Goal: Task Accomplishment & Management: Manage account settings

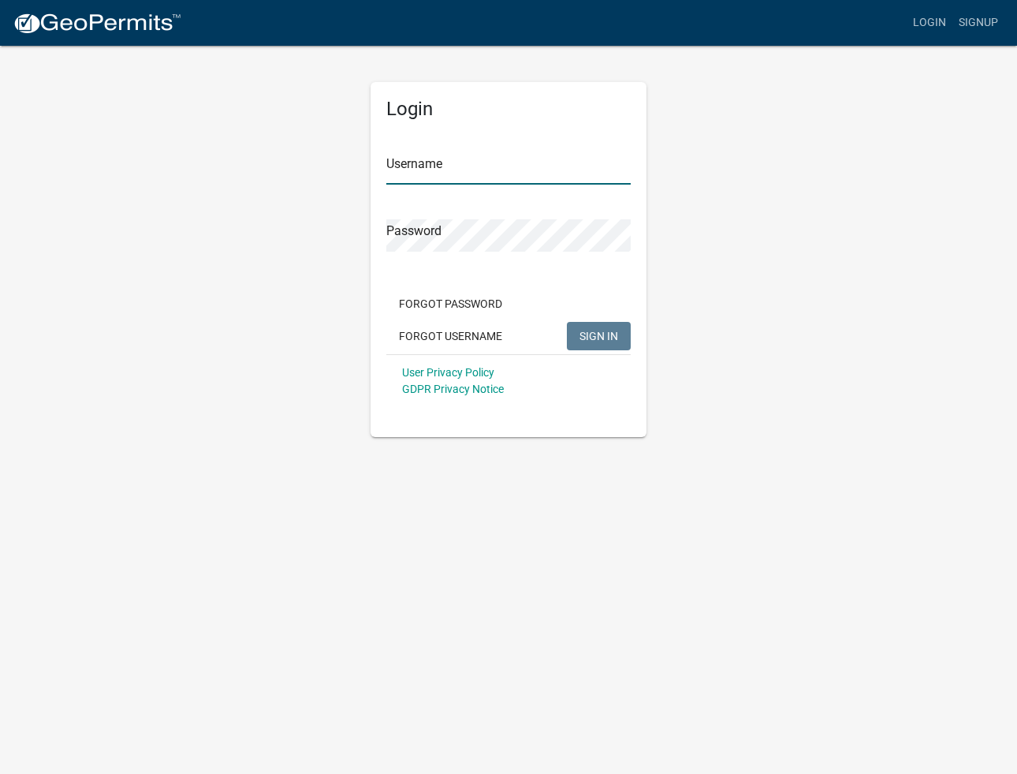
type input "PrimePoint Ventures"
click at [614, 351] on div "Forgot Password Forgot Username SIGN IN" at bounding box center [508, 321] width 244 height 65
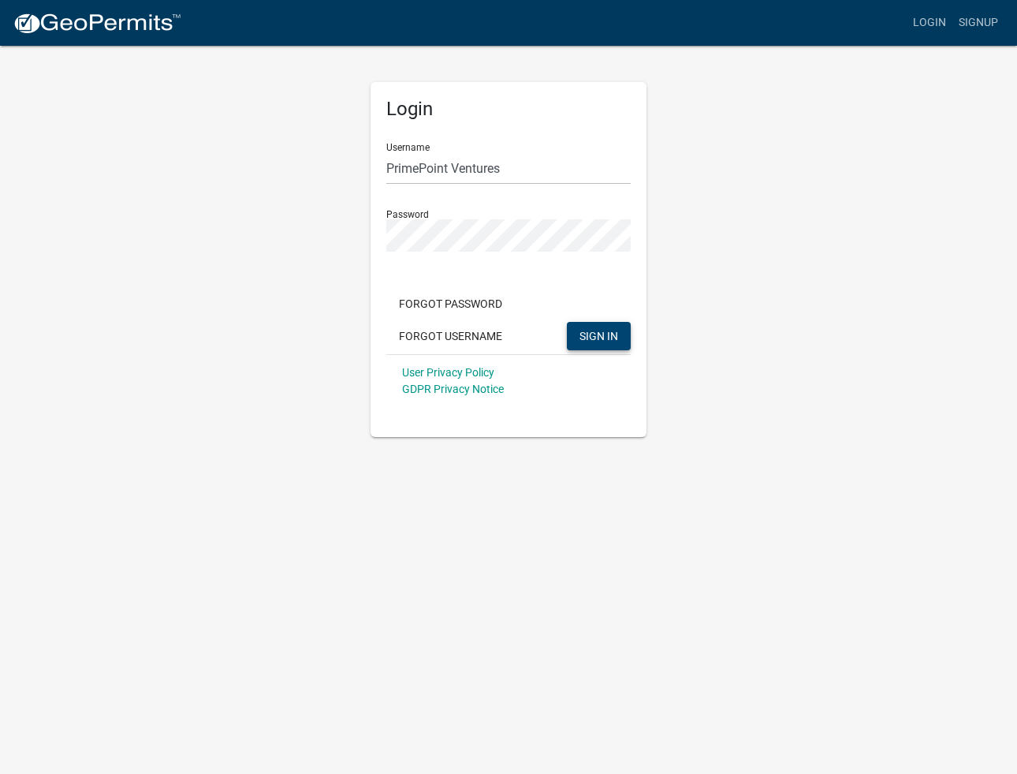
click at [612, 345] on button "SIGN IN" at bounding box center [599, 336] width 64 height 28
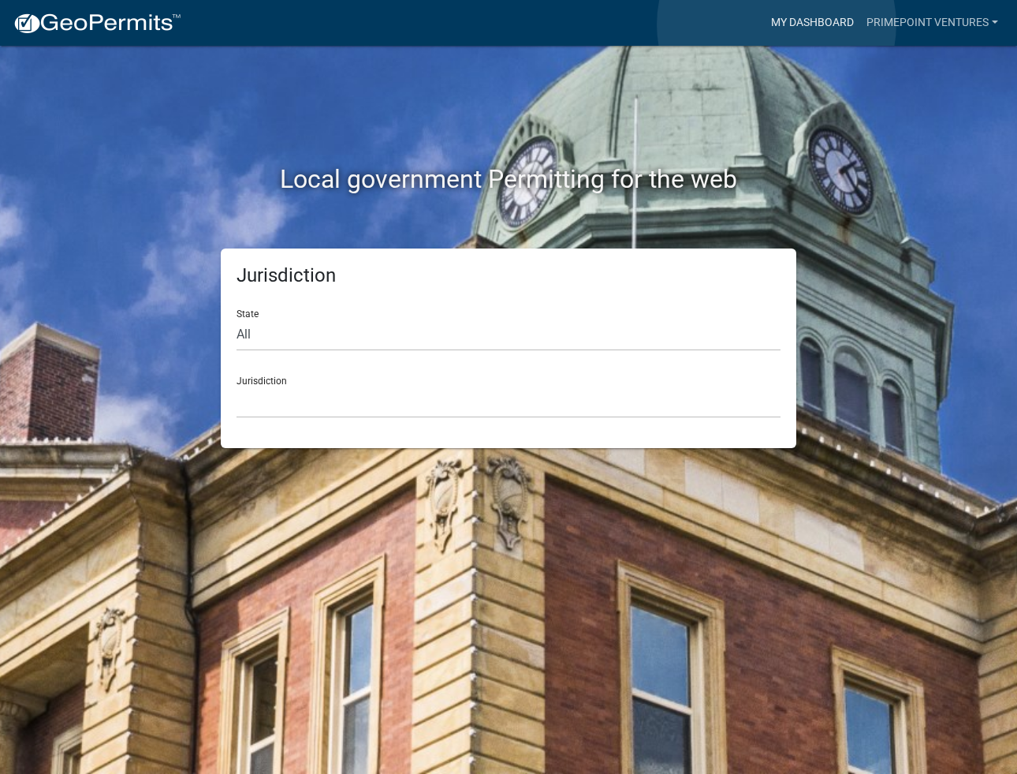
click at [777, 24] on link "My Dashboard" at bounding box center [812, 23] width 95 height 30
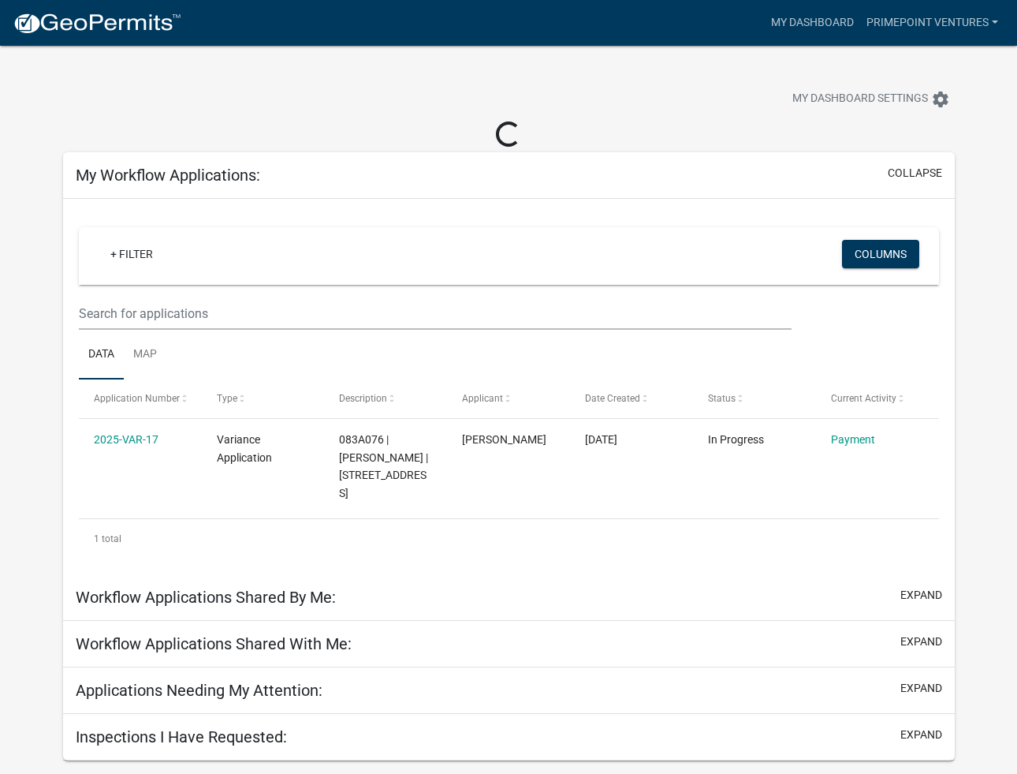
scroll to position [6, 0]
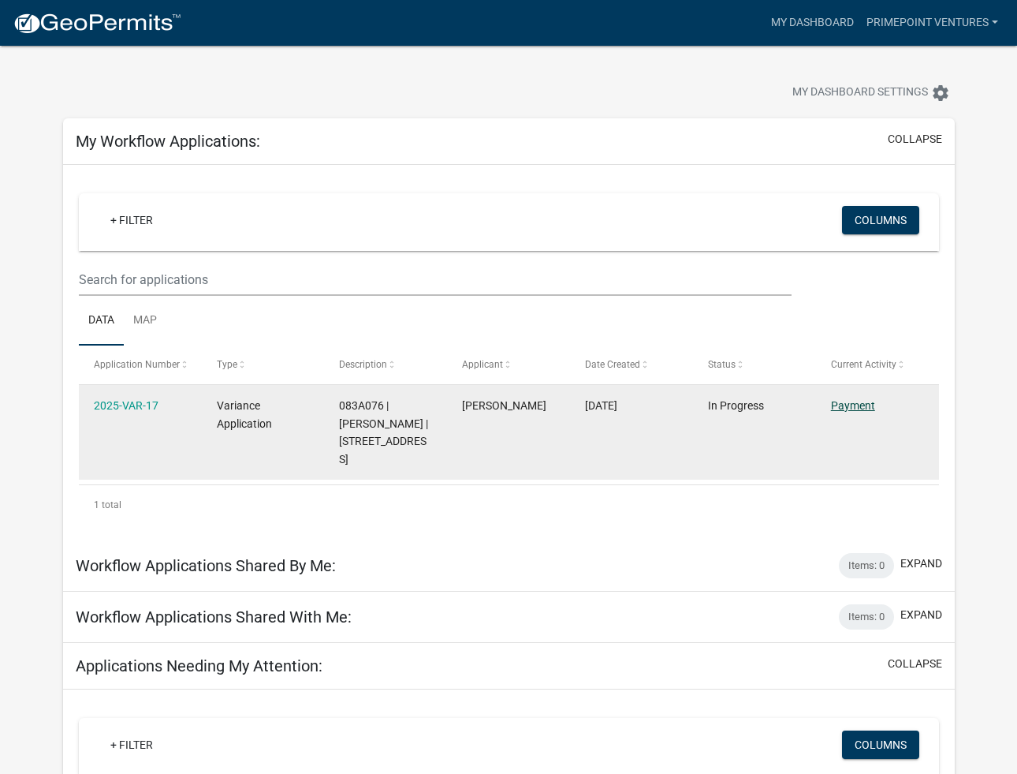
click at [842, 401] on link "Payment" at bounding box center [853, 405] width 44 height 13
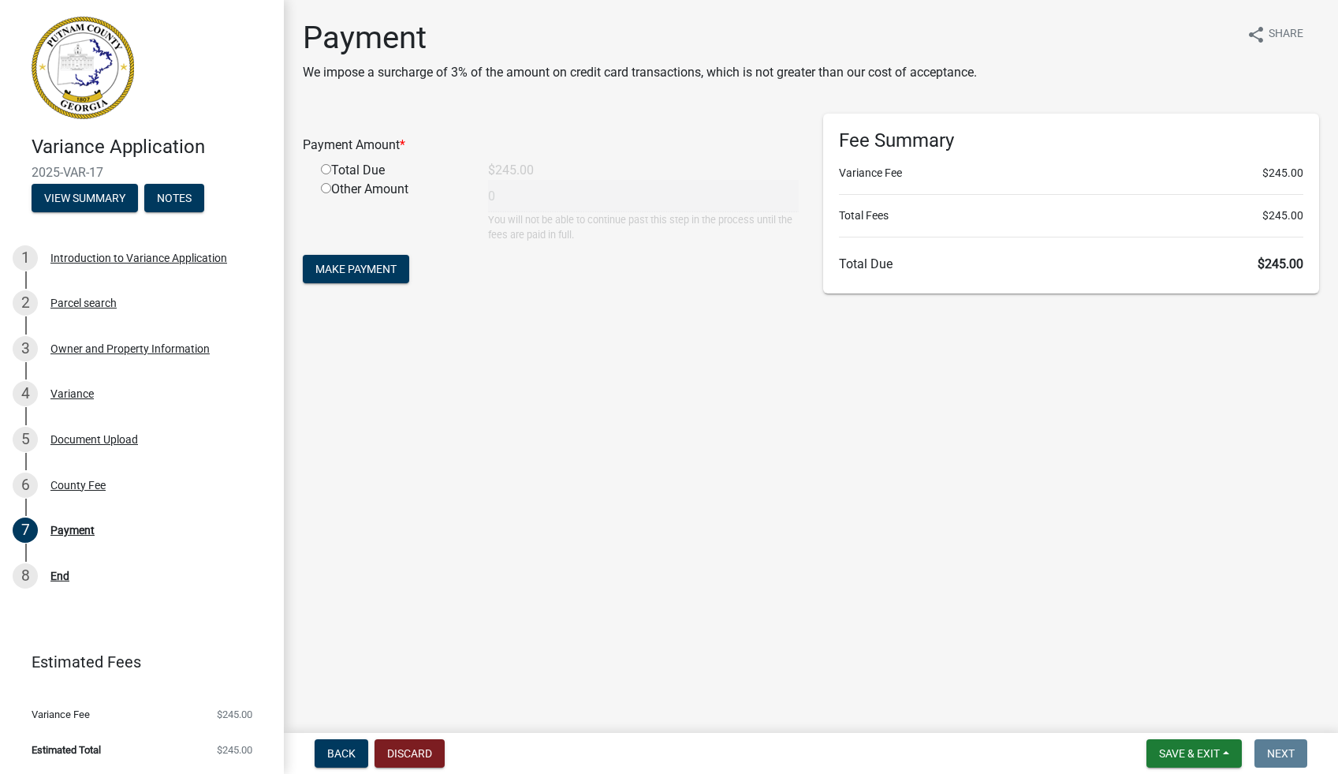
click at [345, 166] on div "Total Due" at bounding box center [392, 170] width 167 height 19
click at [322, 168] on input "radio" at bounding box center [326, 169] width 10 height 10
radio input "true"
type input "245"
click at [382, 272] on span "Make Payment" at bounding box center [355, 269] width 81 height 13
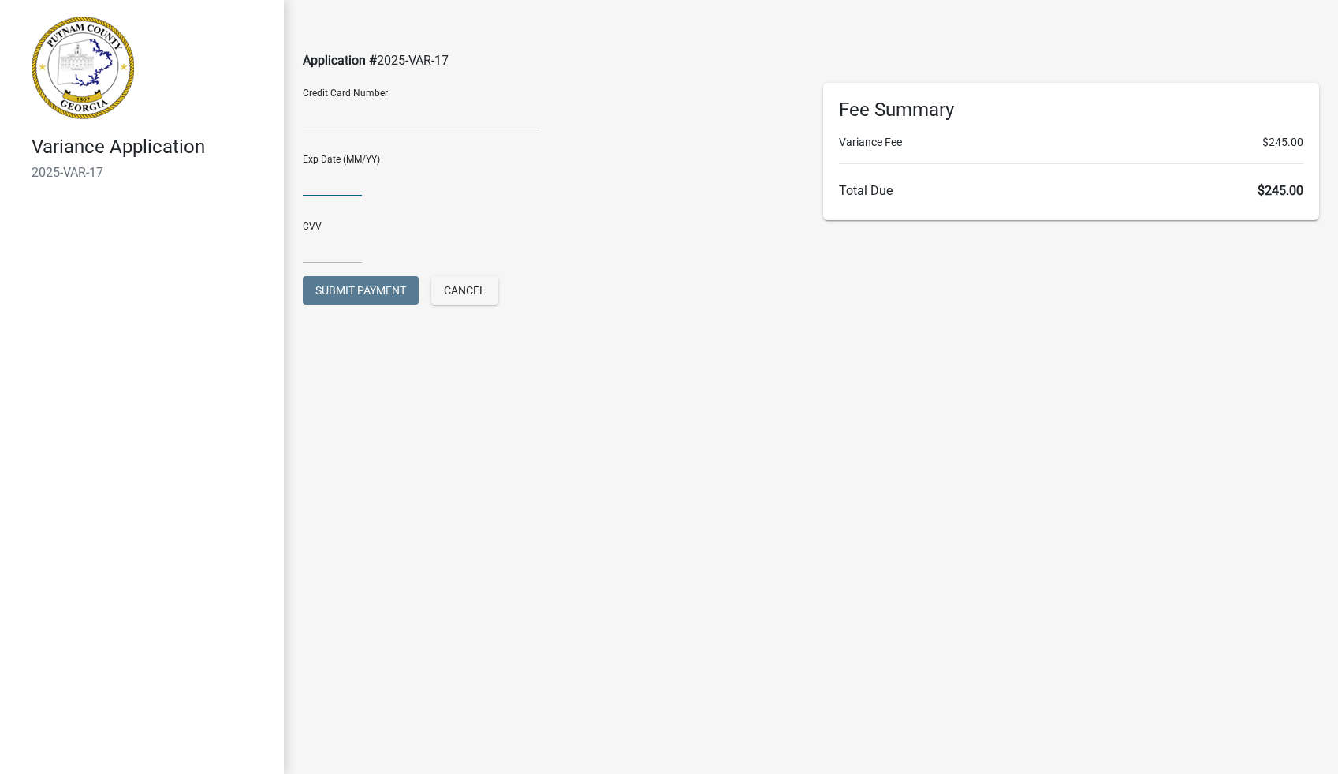
click at [348, 175] on input "text" at bounding box center [332, 180] width 59 height 32
type input "0429"
click at [341, 241] on input "text" at bounding box center [332, 247] width 59 height 32
type input "025"
click at [364, 296] on span "Submit Payment" at bounding box center [360, 290] width 91 height 13
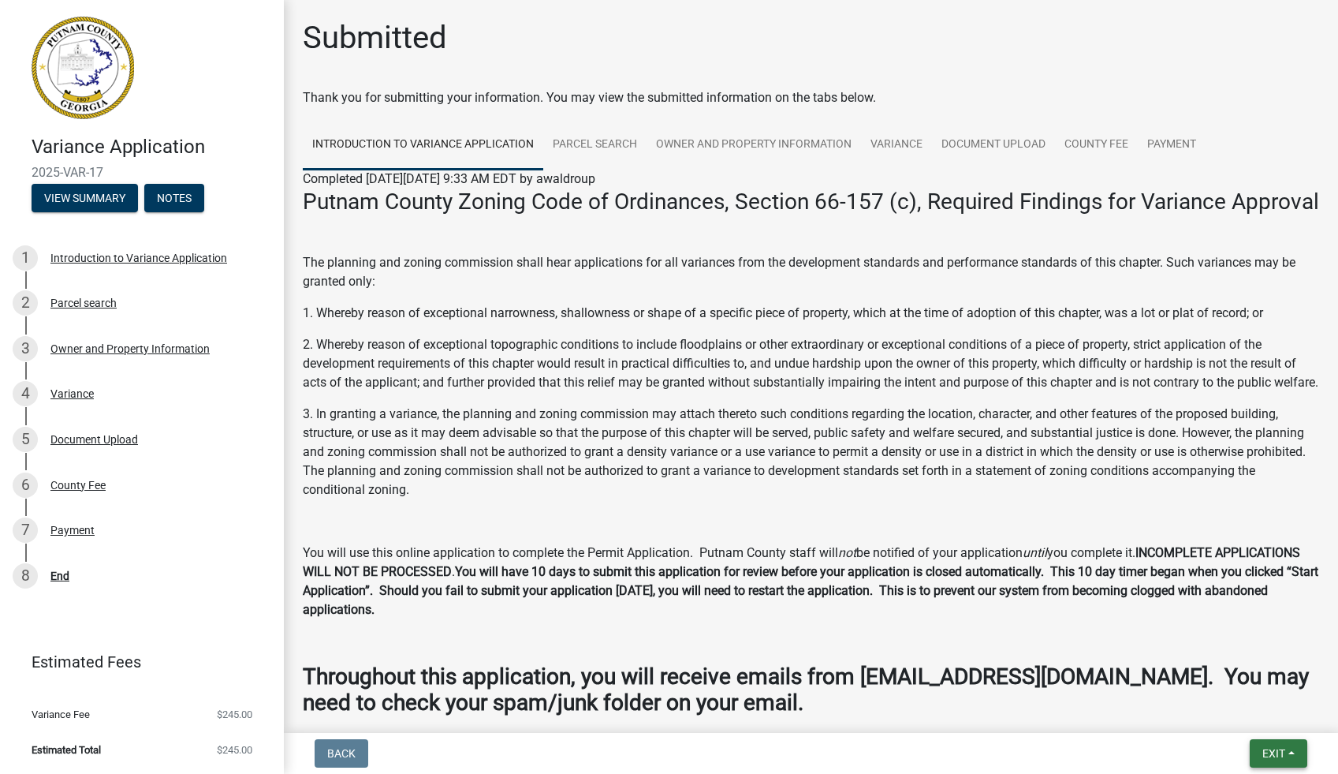
click at [1292, 751] on button "Exit" at bounding box center [1279, 753] width 58 height 28
click at [1217, 677] on button "Save" at bounding box center [1245, 674] width 126 height 38
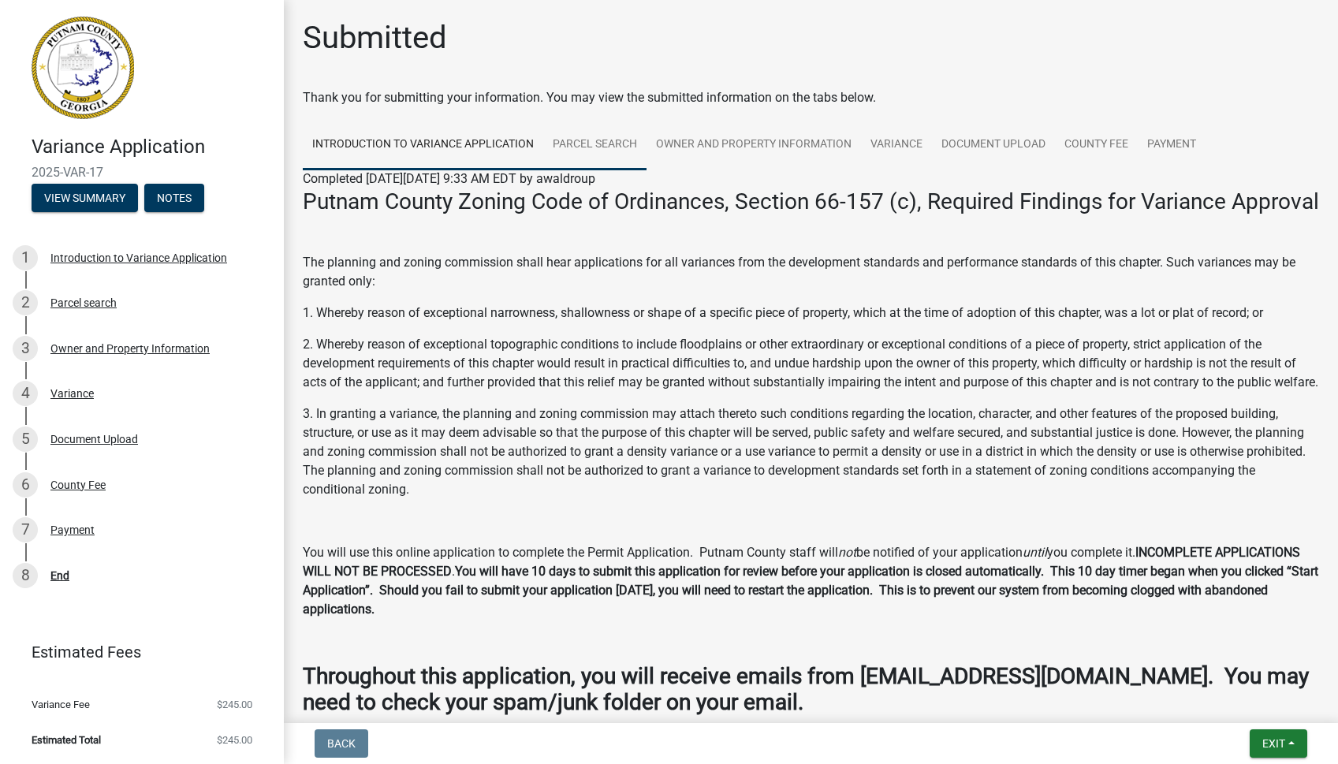
click at [584, 141] on link "Parcel search" at bounding box center [594, 145] width 103 height 50
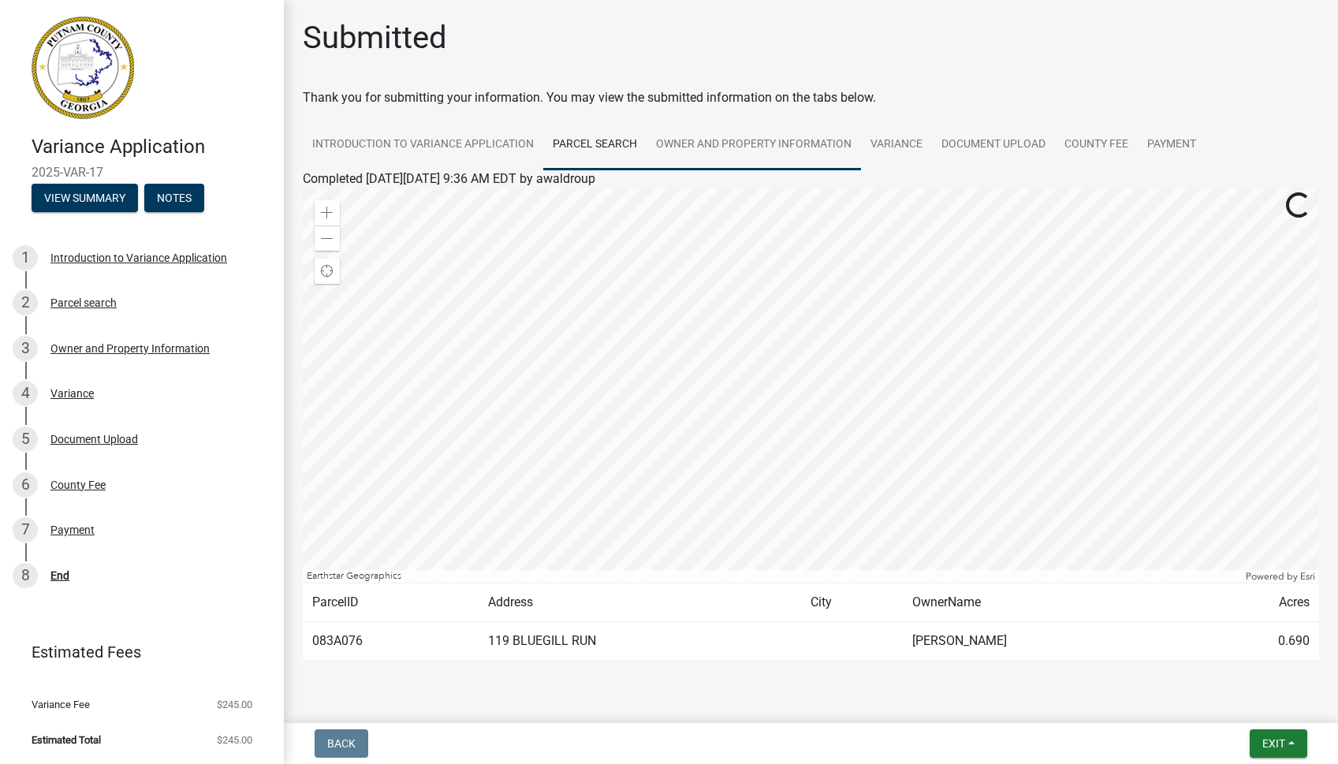
click at [726, 139] on link "Owner and Property Information" at bounding box center [754, 145] width 215 height 50
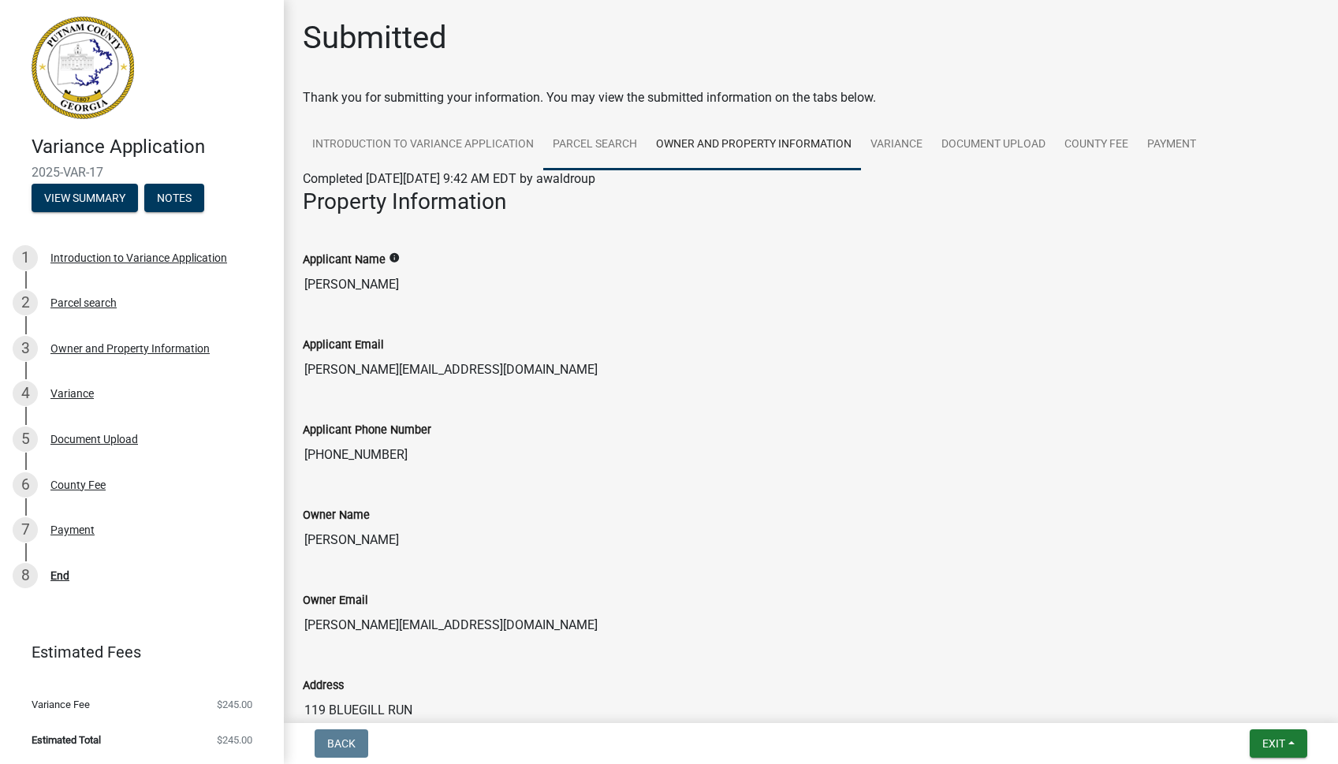
click at [610, 136] on link "Parcel search" at bounding box center [594, 145] width 103 height 50
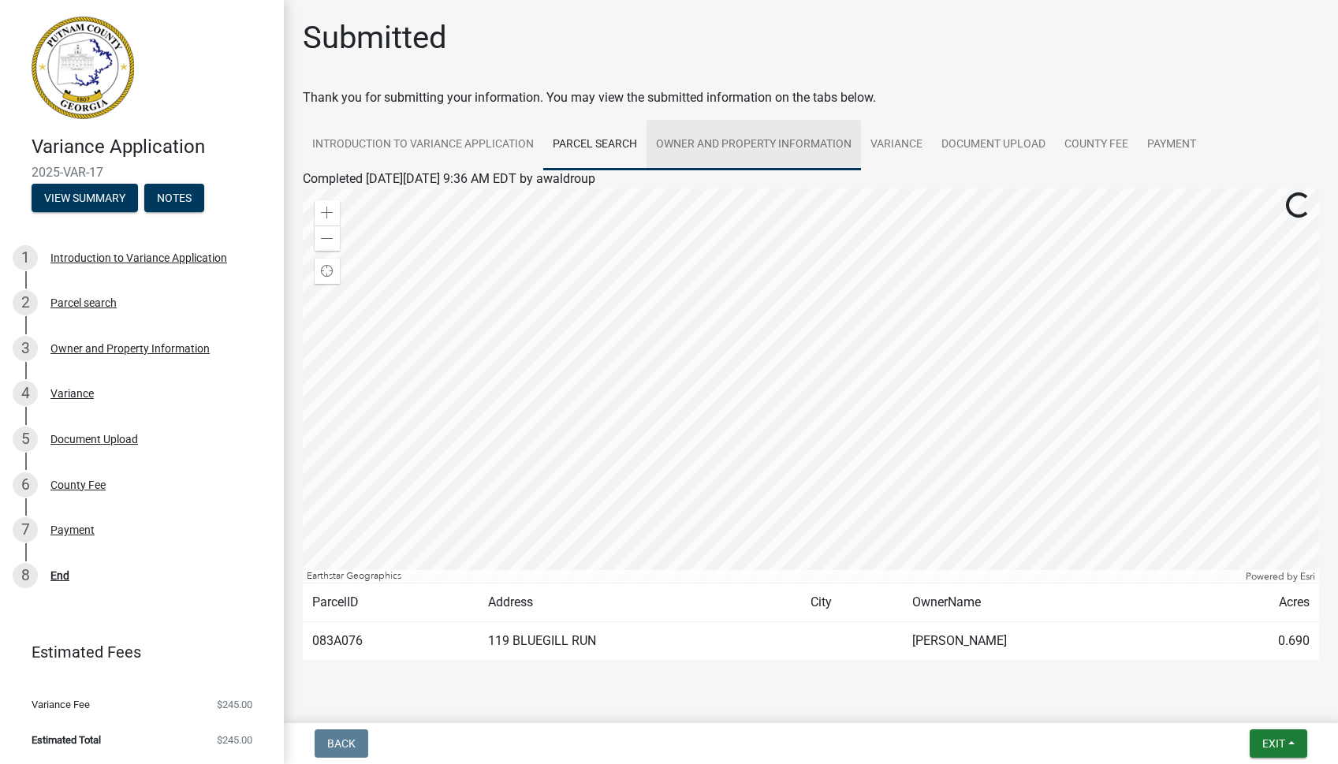
click at [726, 137] on link "Owner and Property Information" at bounding box center [754, 145] width 215 height 50
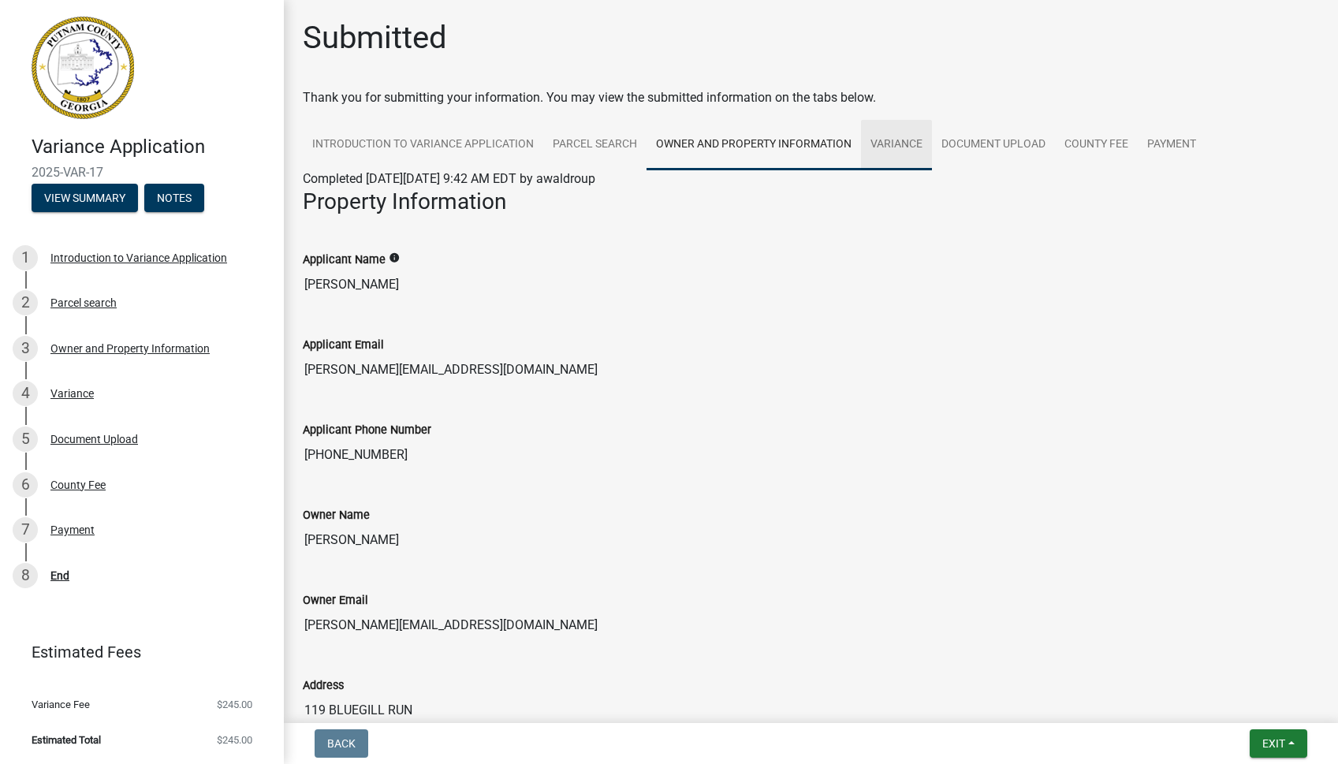
click at [900, 135] on link "Variance" at bounding box center [896, 145] width 71 height 50
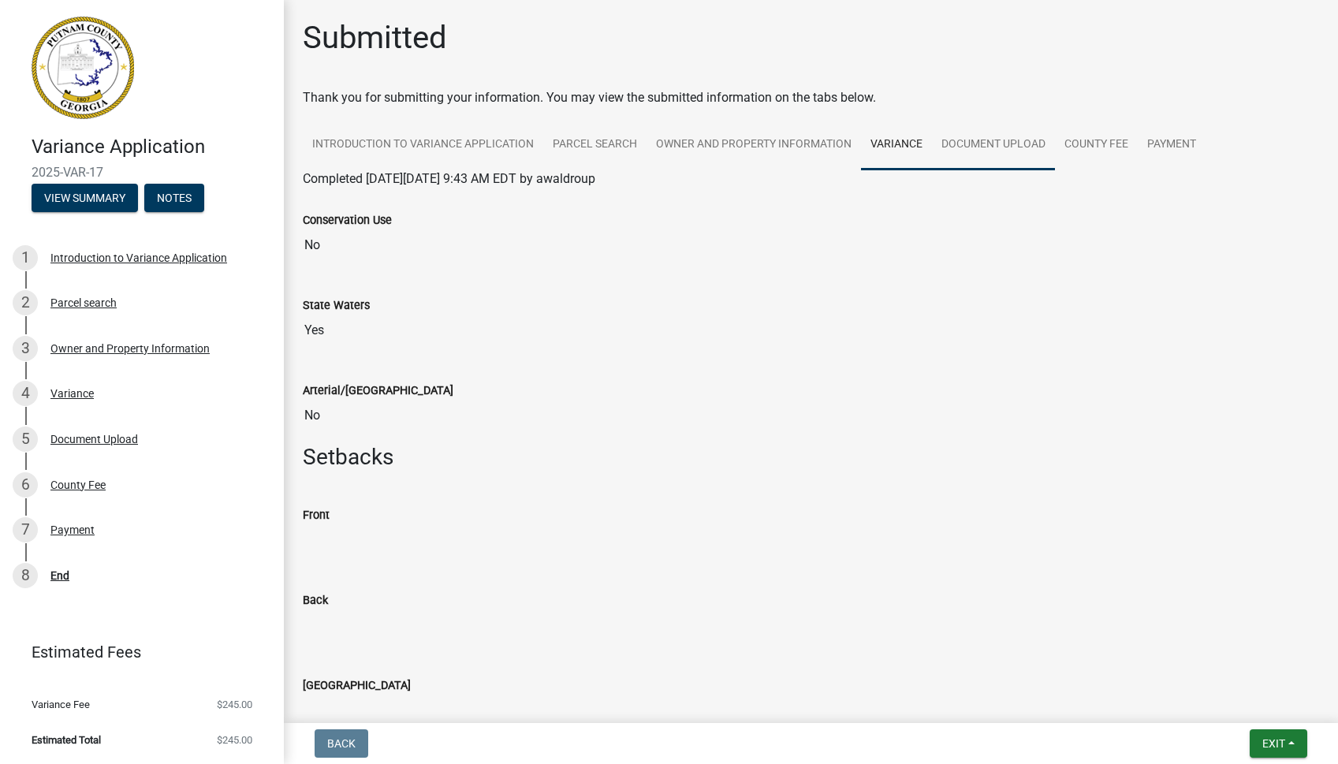
click at [975, 136] on link "Document Upload" at bounding box center [993, 145] width 123 height 50
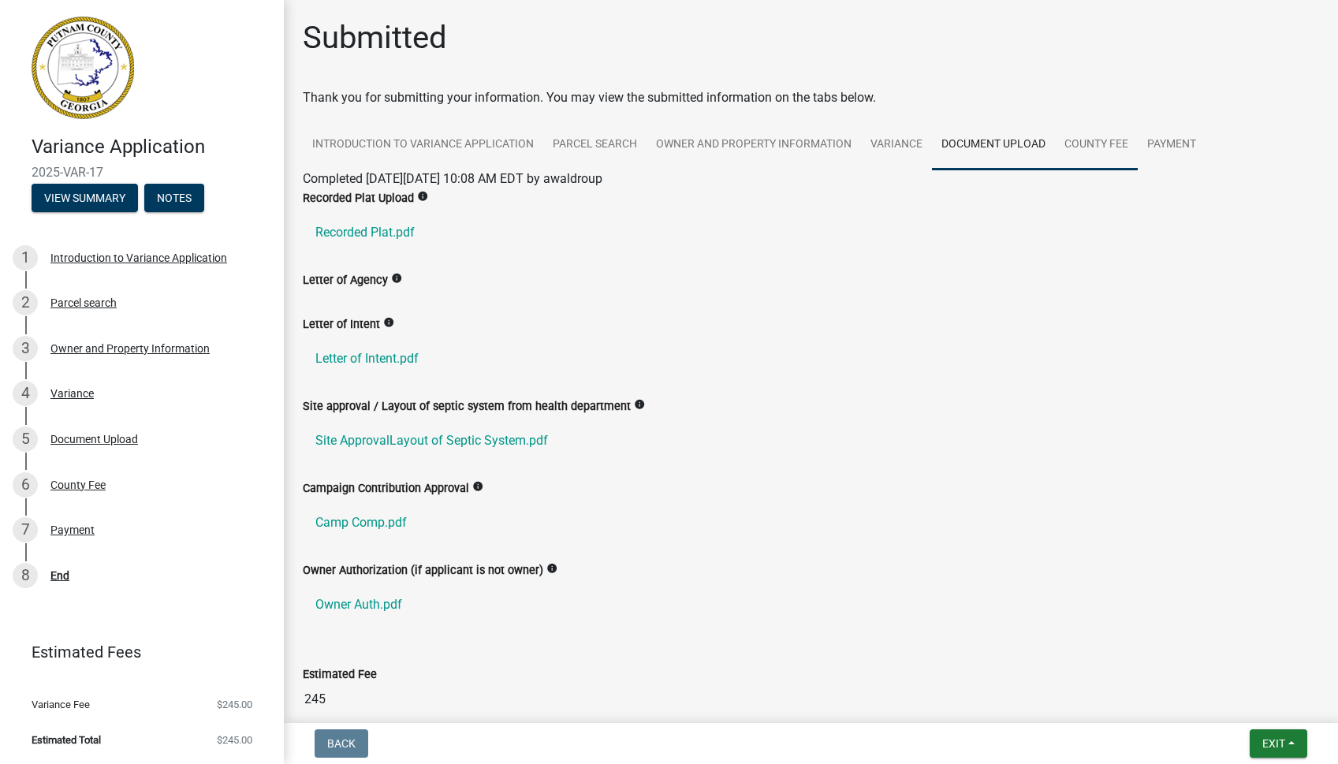
click at [1092, 140] on link "County Fee" at bounding box center [1096, 145] width 83 height 50
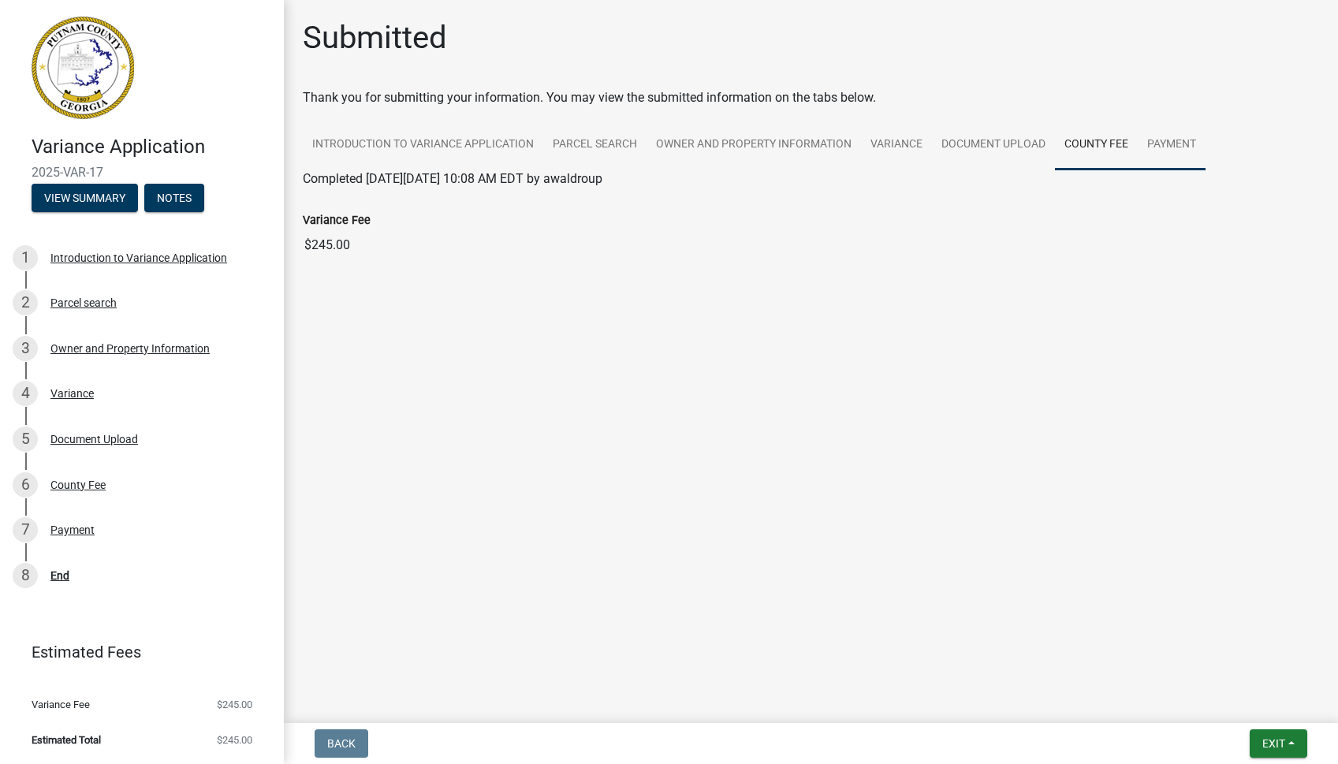
click at [1180, 140] on link "Payment" at bounding box center [1172, 145] width 68 height 50
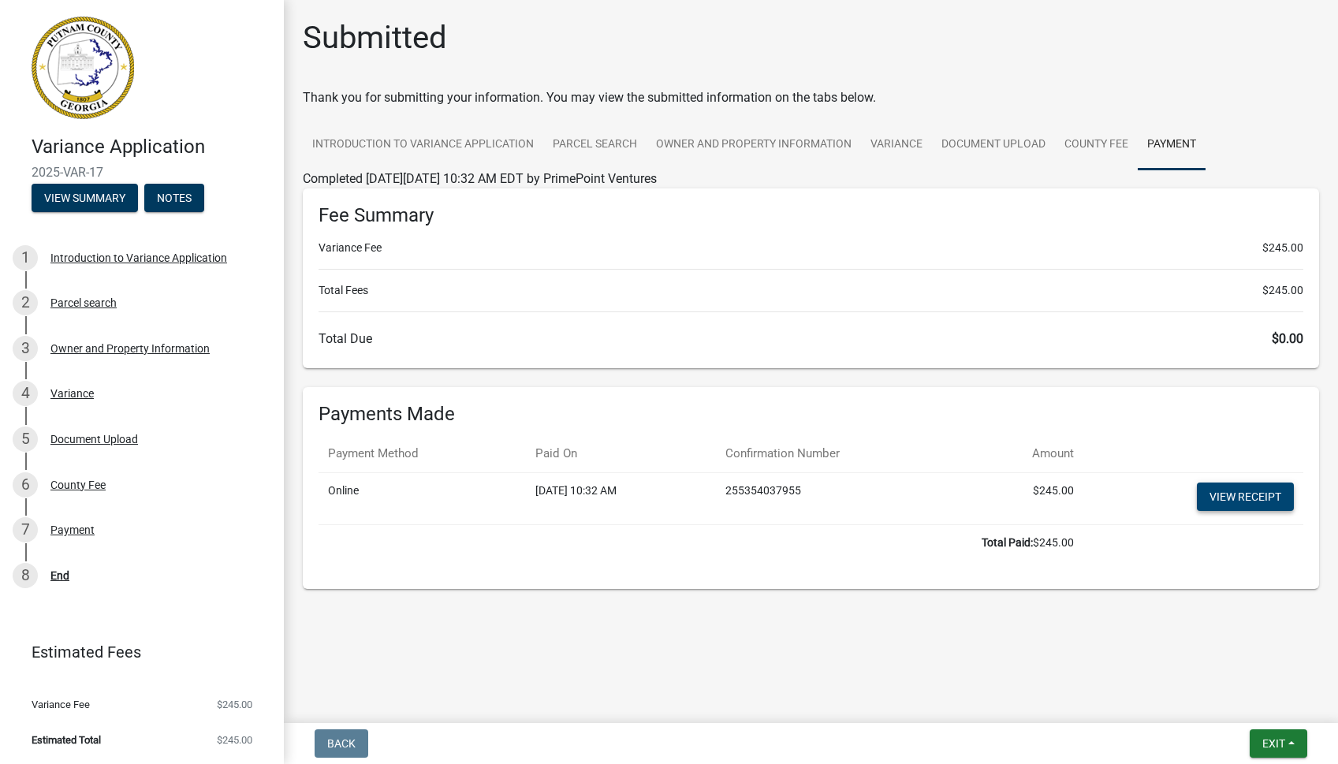
click at [1243, 495] on link "View receipt" at bounding box center [1245, 497] width 97 height 28
click at [1278, 748] on span "Exit" at bounding box center [1274, 743] width 23 height 13
click at [1252, 706] on button "Save & Exit" at bounding box center [1245, 703] width 126 height 38
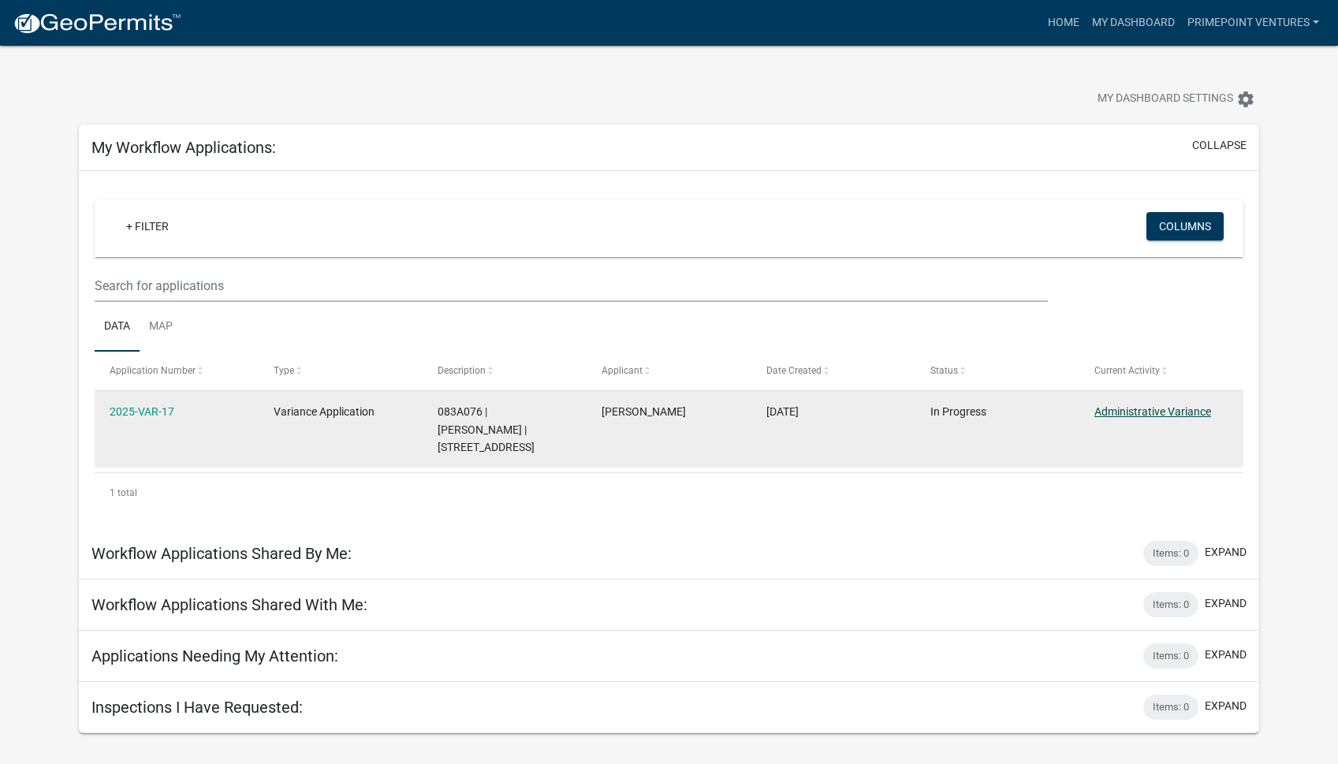
click at [1174, 411] on link "Administrative Variance" at bounding box center [1153, 411] width 117 height 13
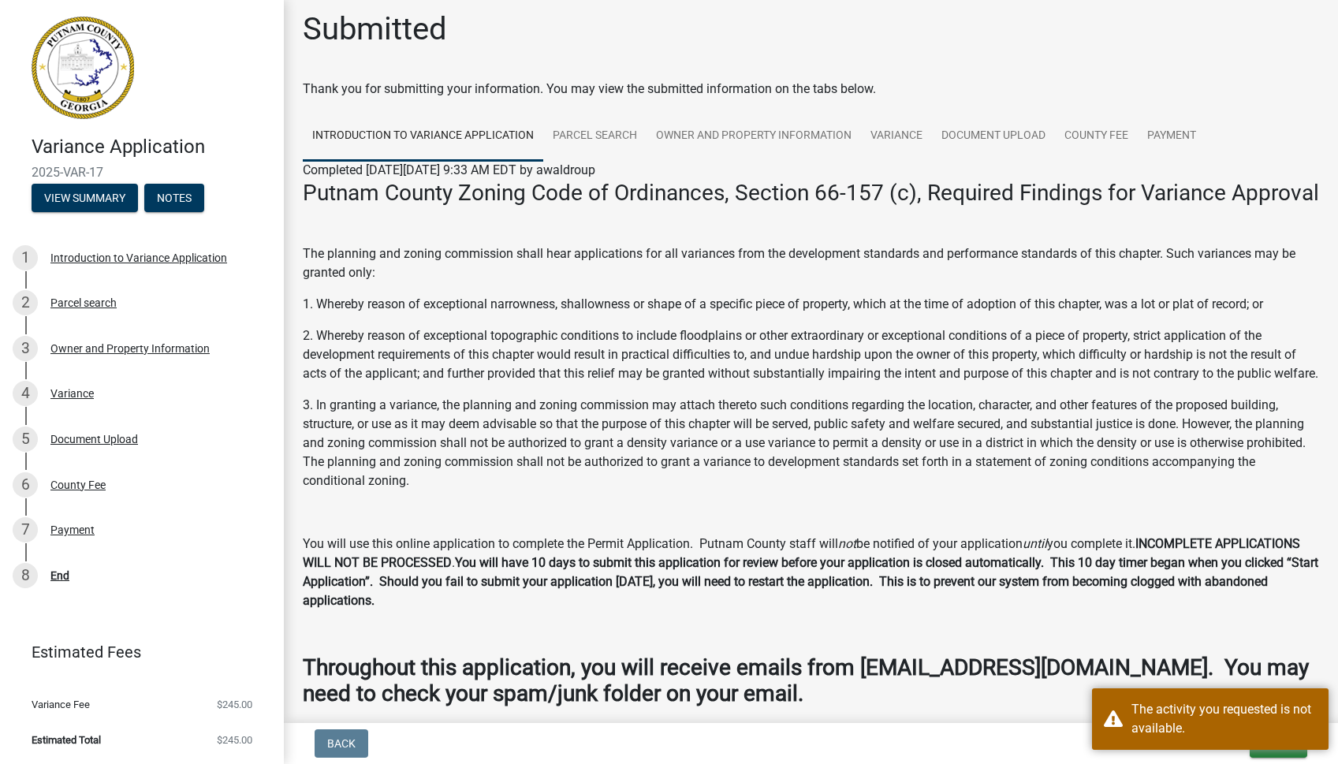
scroll to position [111, 0]
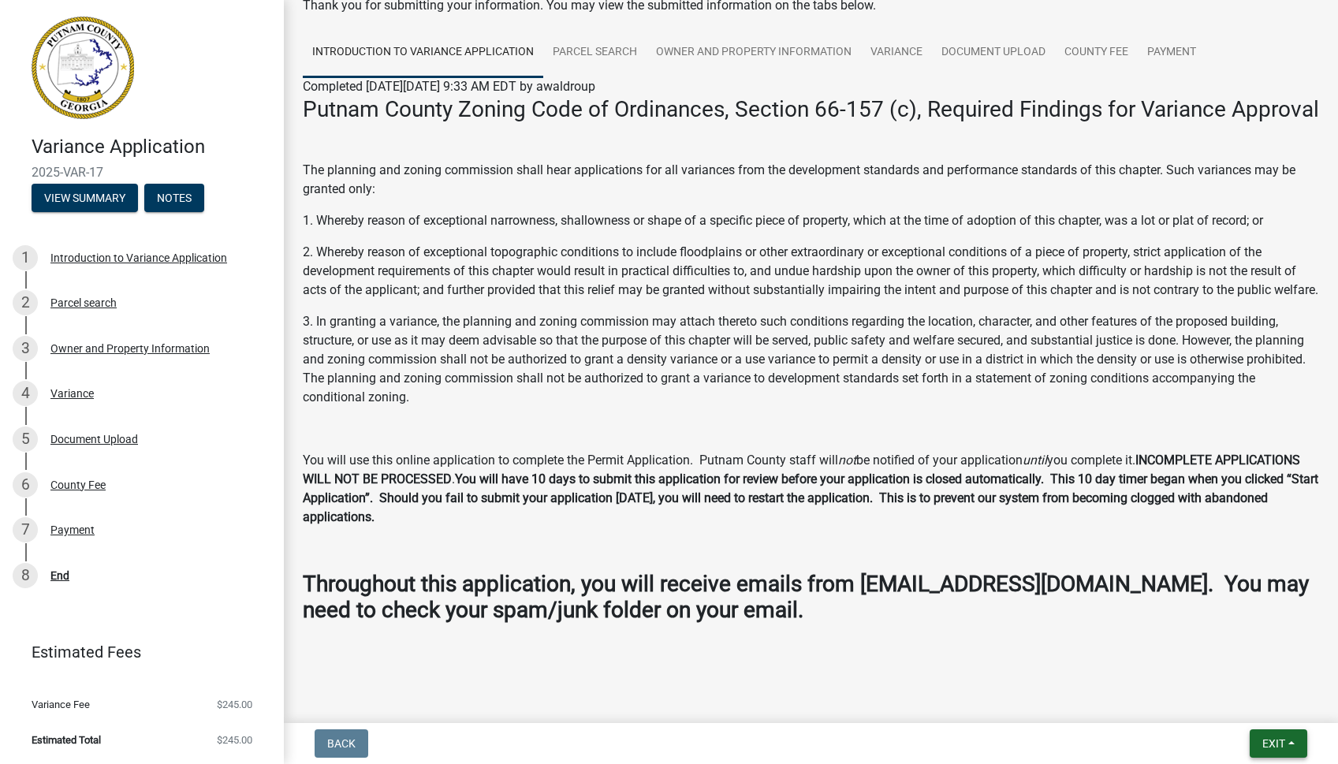
click at [1288, 743] on button "Exit" at bounding box center [1279, 744] width 58 height 28
click at [1259, 707] on button "Save & Exit" at bounding box center [1245, 703] width 126 height 38
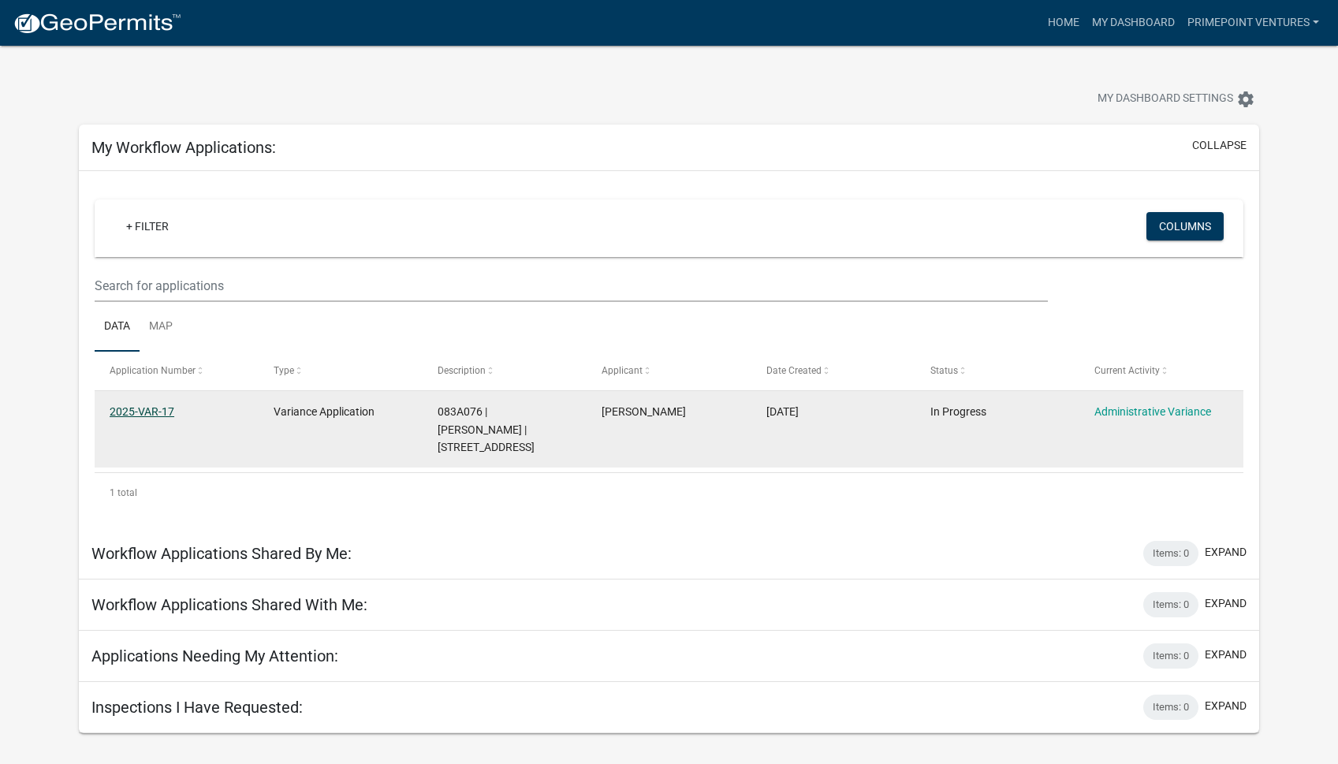
click at [133, 416] on link "2025-VAR-17" at bounding box center [142, 411] width 65 height 13
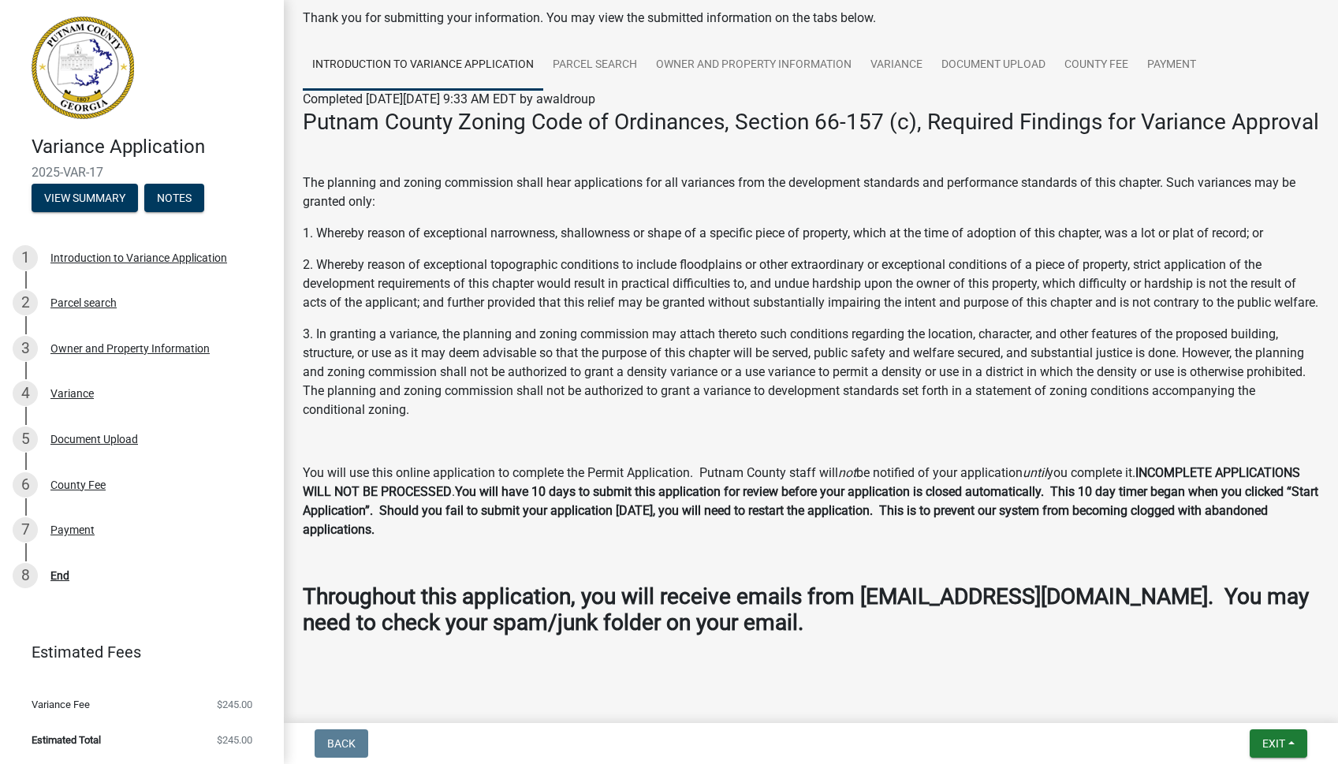
scroll to position [111, 0]
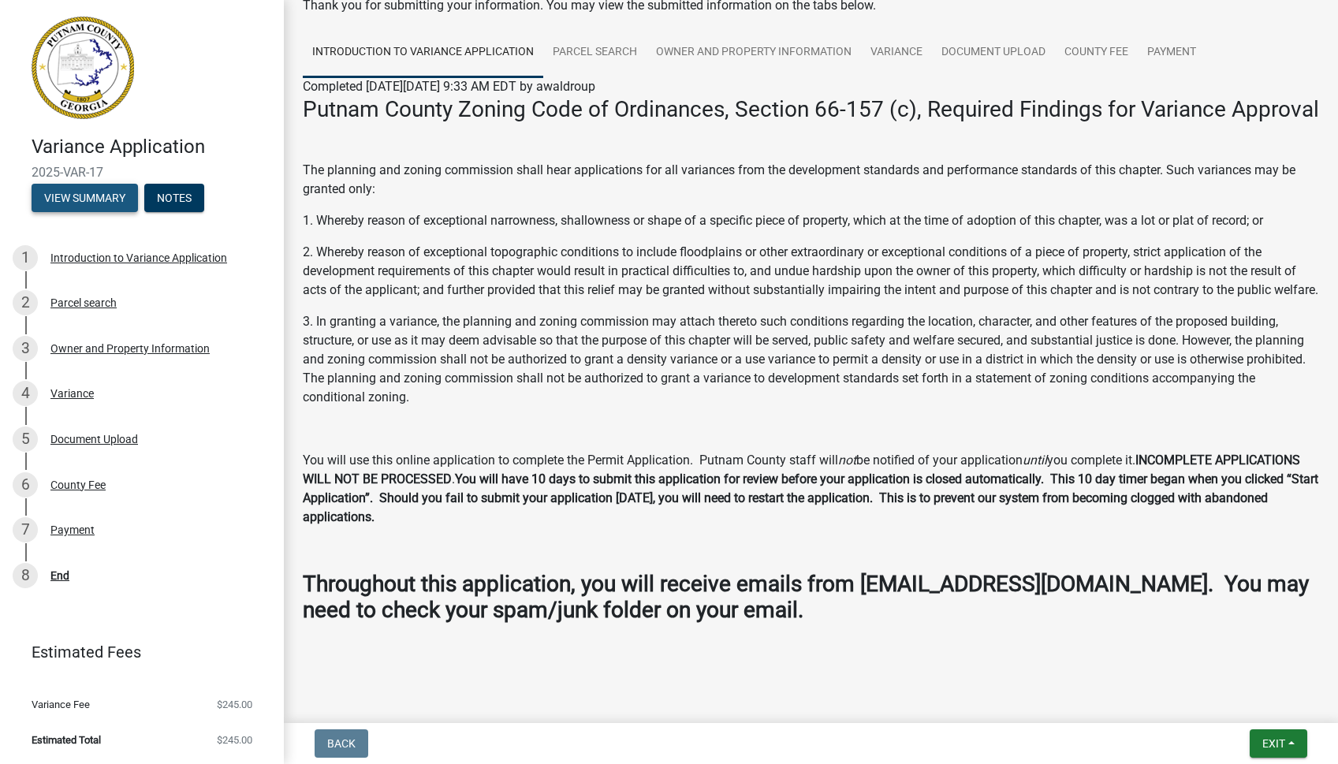
click at [78, 199] on button "View Summary" at bounding box center [85, 198] width 106 height 28
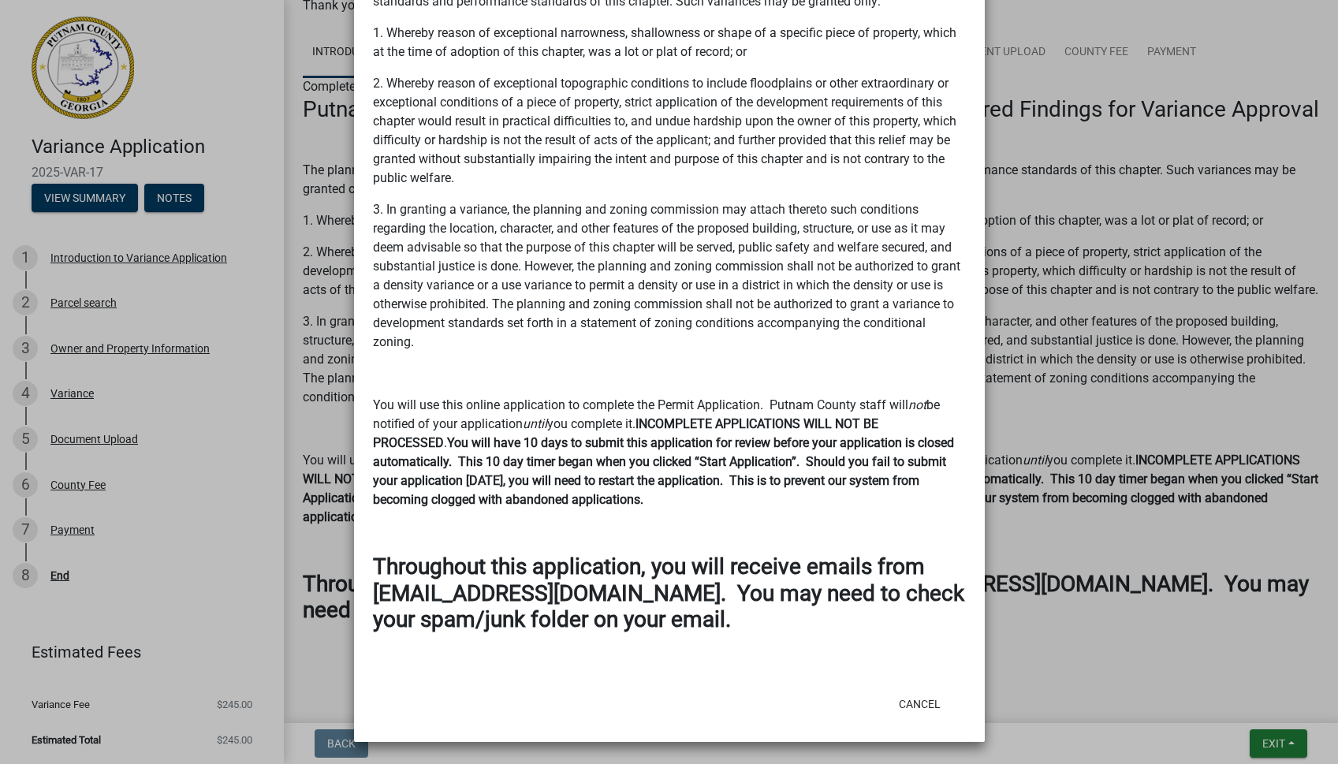
scroll to position [0, 0]
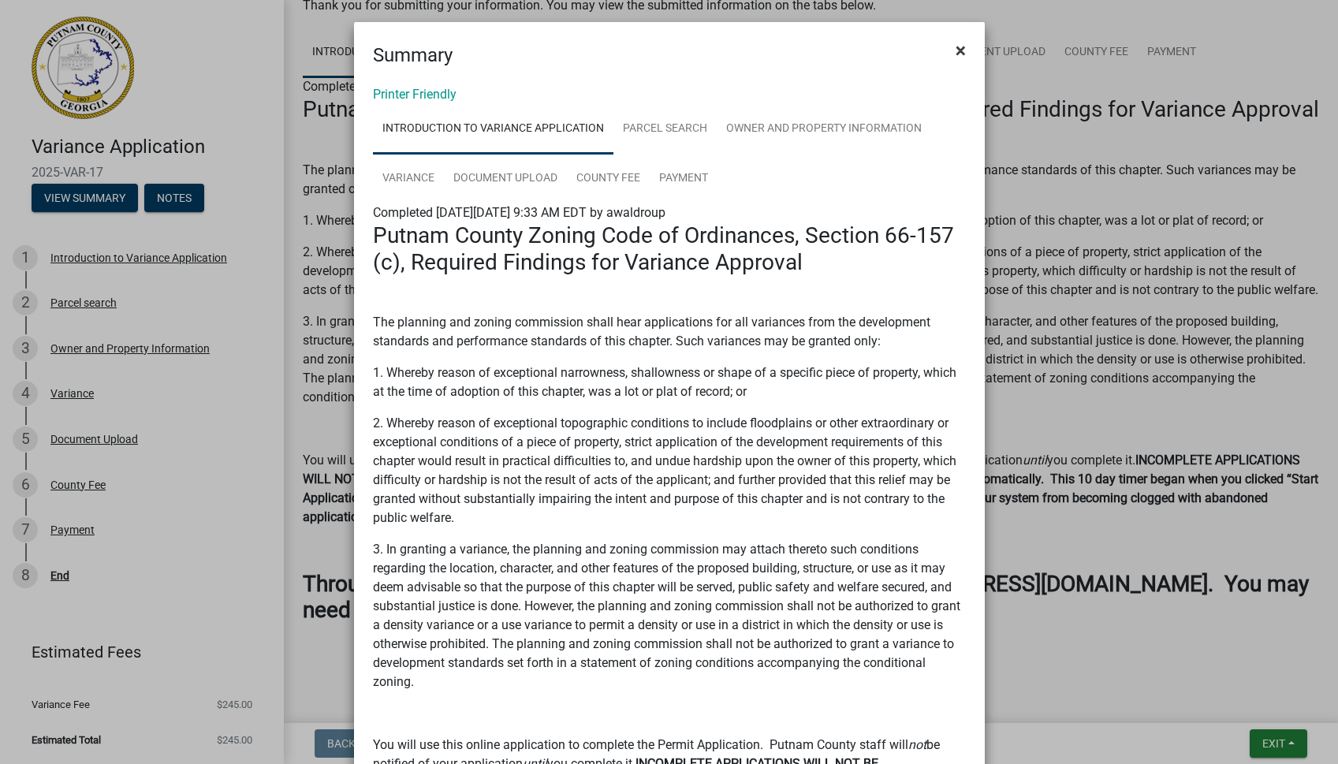
click at [958, 51] on span "×" at bounding box center [961, 50] width 10 height 22
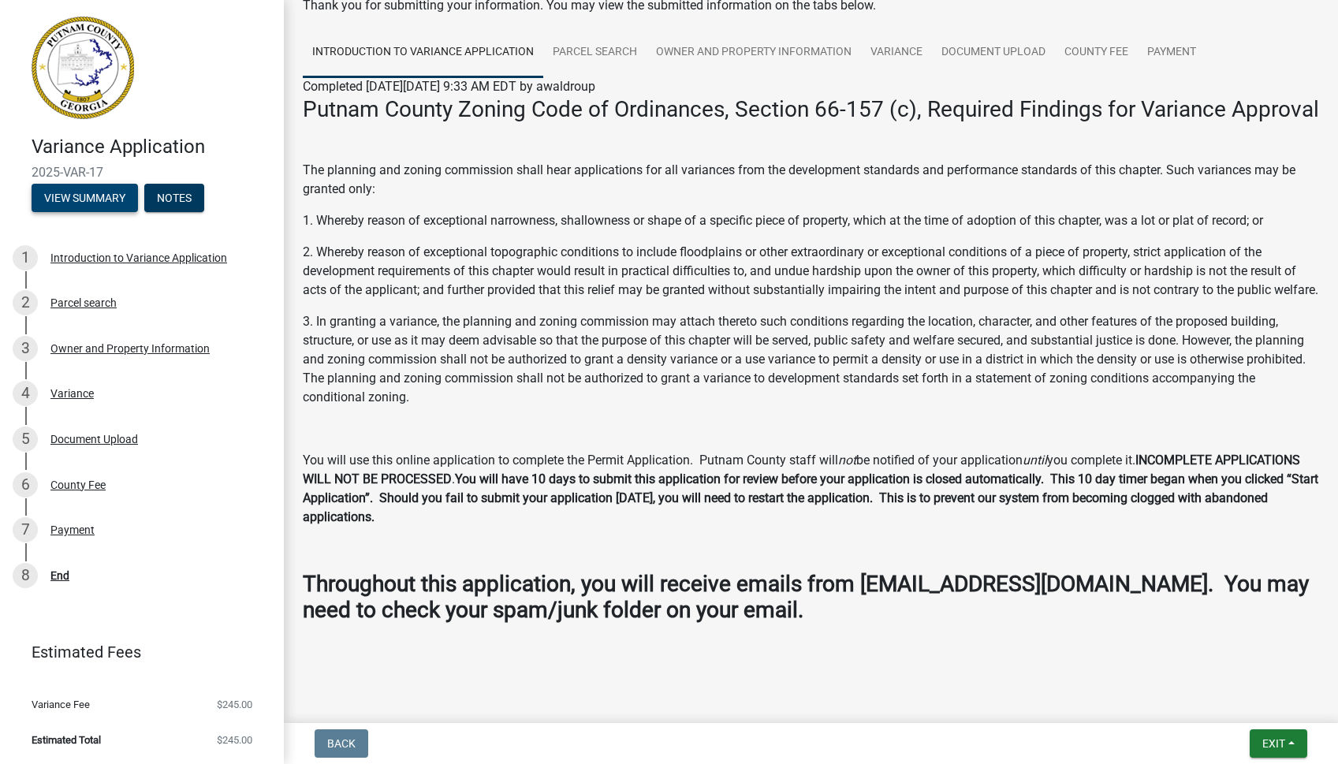
scroll to position [111, 0]
click at [581, 28] on link "Parcel search" at bounding box center [594, 53] width 103 height 50
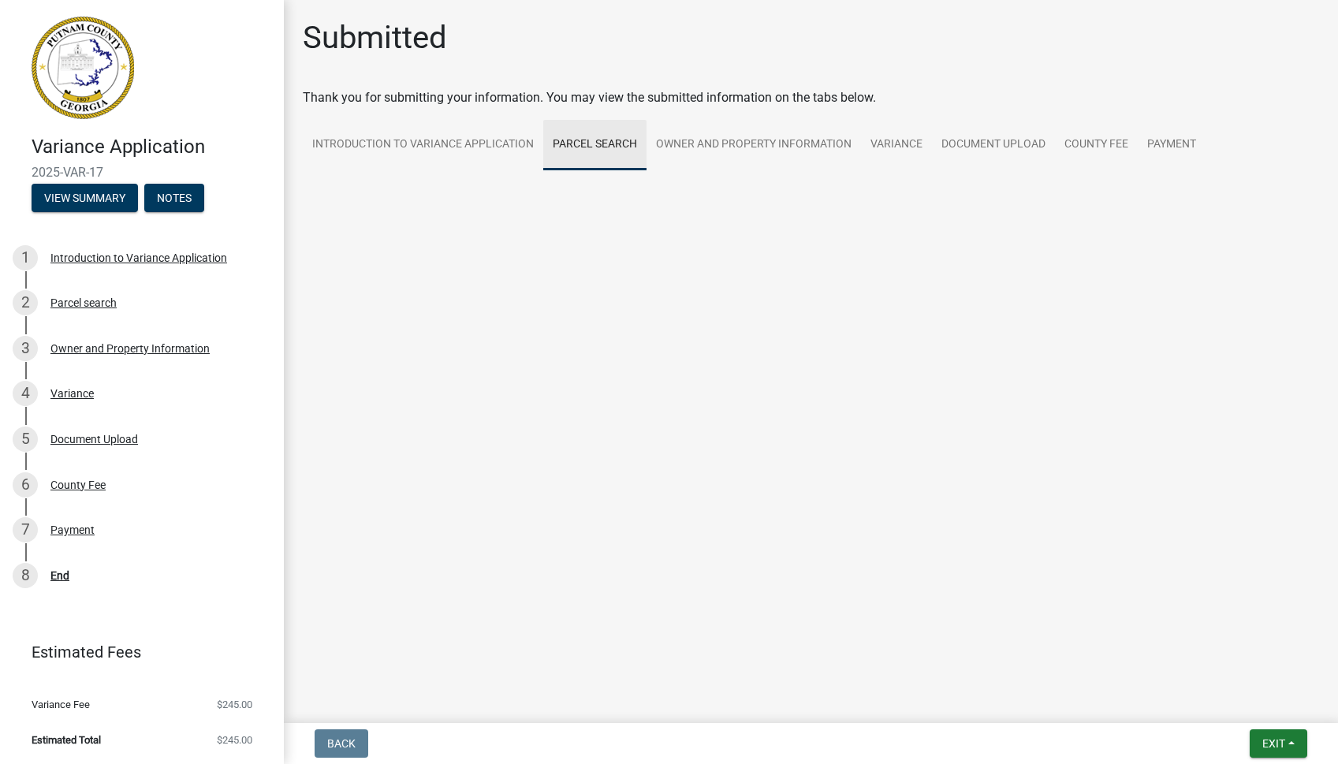
scroll to position [0, 0]
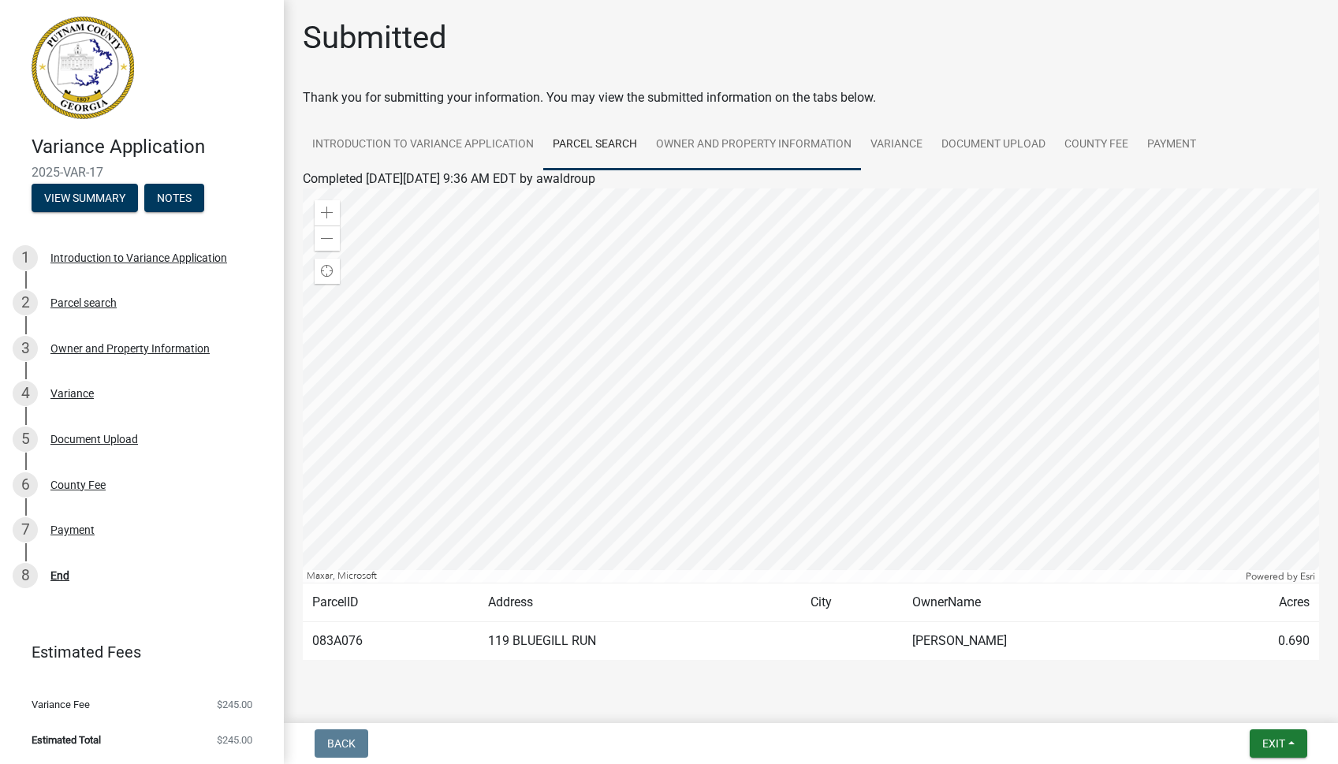
click at [715, 140] on link "Owner and Property Information" at bounding box center [754, 145] width 215 height 50
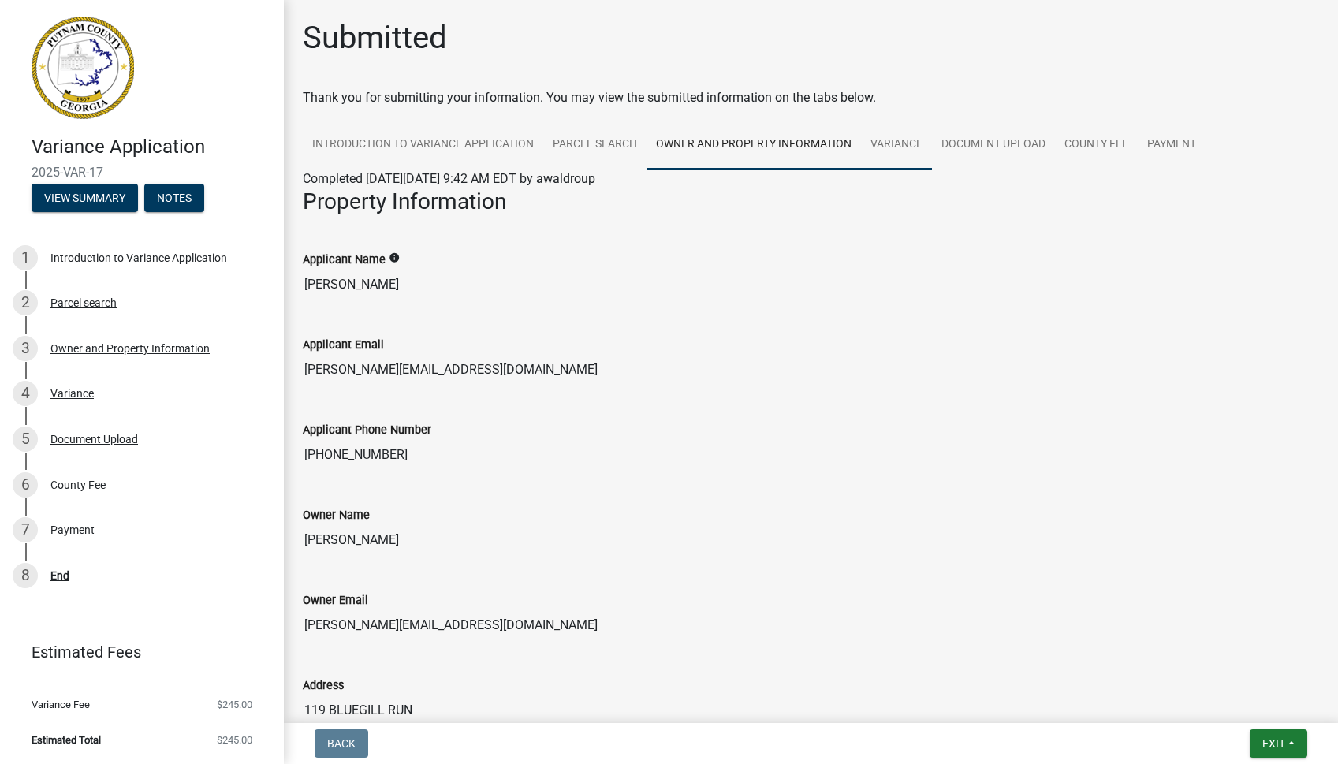
click at [895, 150] on link "Variance" at bounding box center [896, 145] width 71 height 50
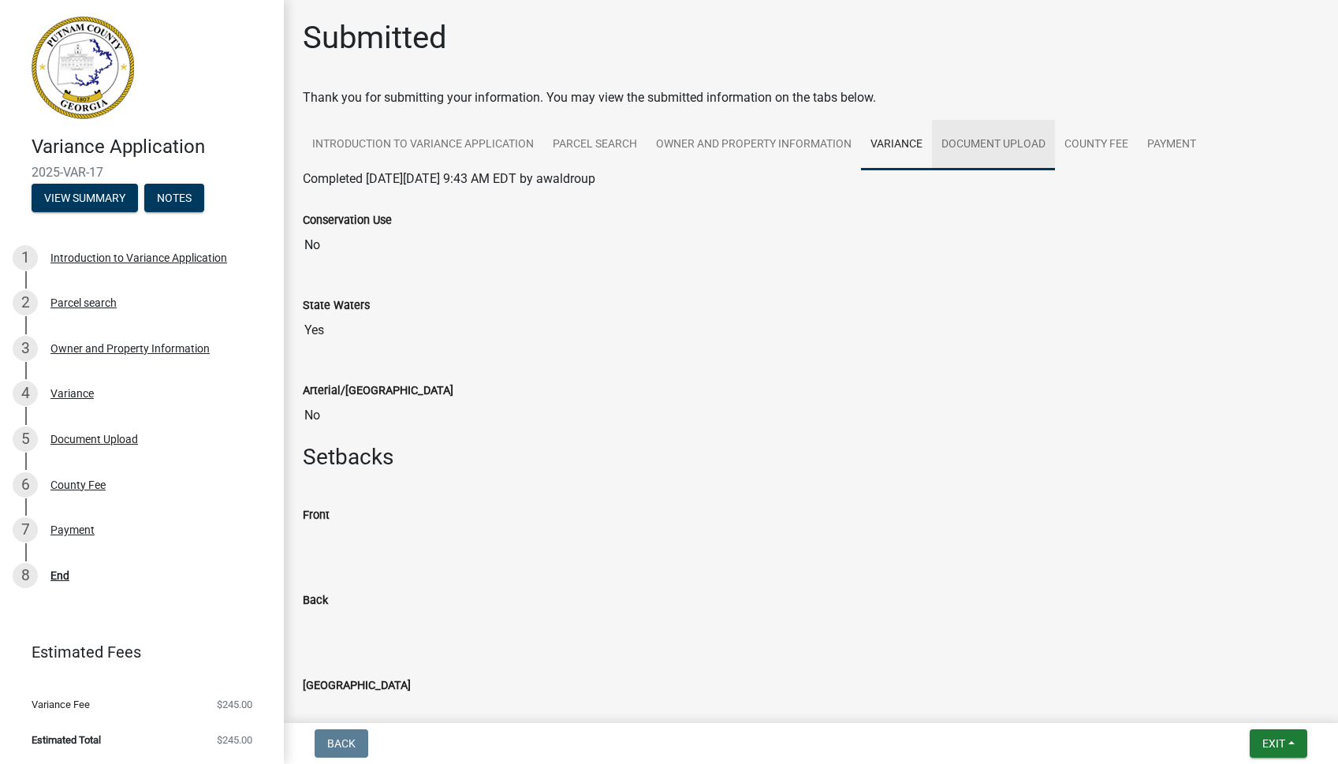
click at [1017, 142] on link "Document Upload" at bounding box center [993, 145] width 123 height 50
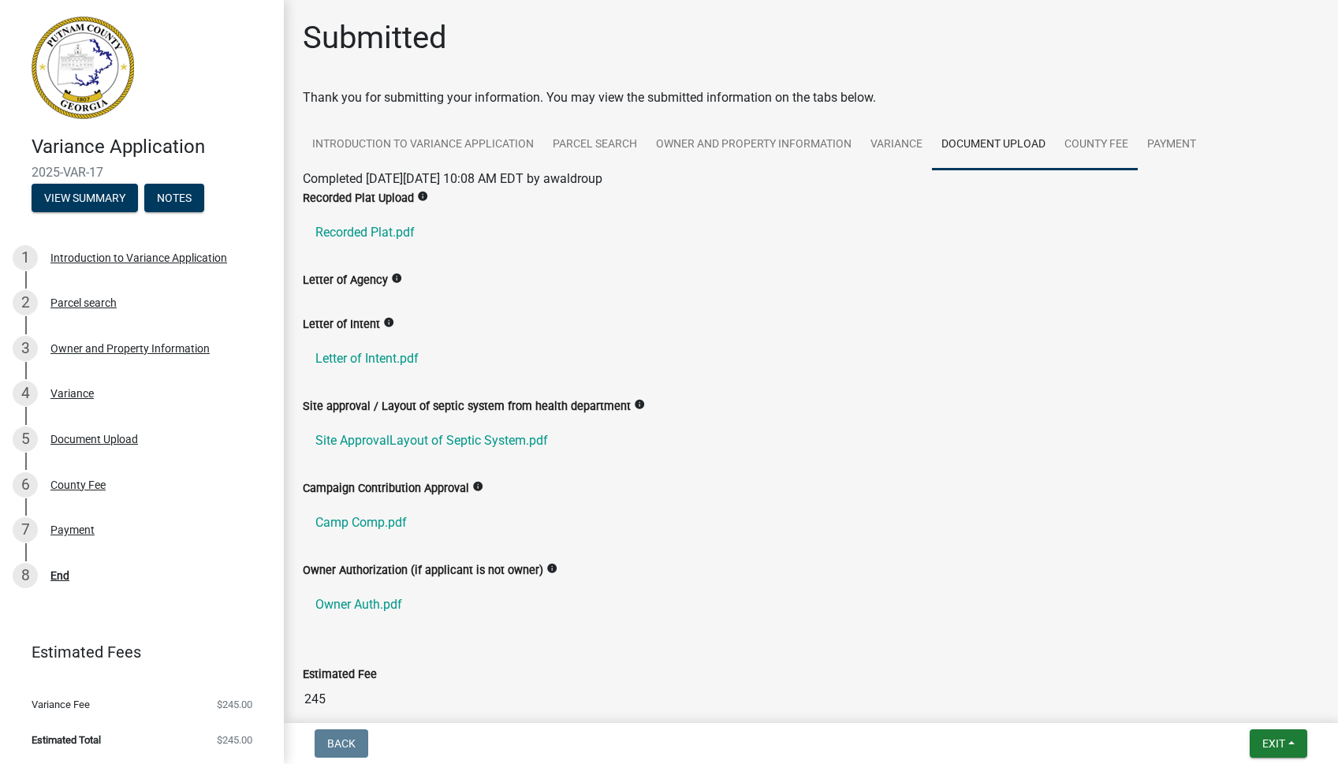
click at [1107, 142] on link "County Fee" at bounding box center [1096, 145] width 83 height 50
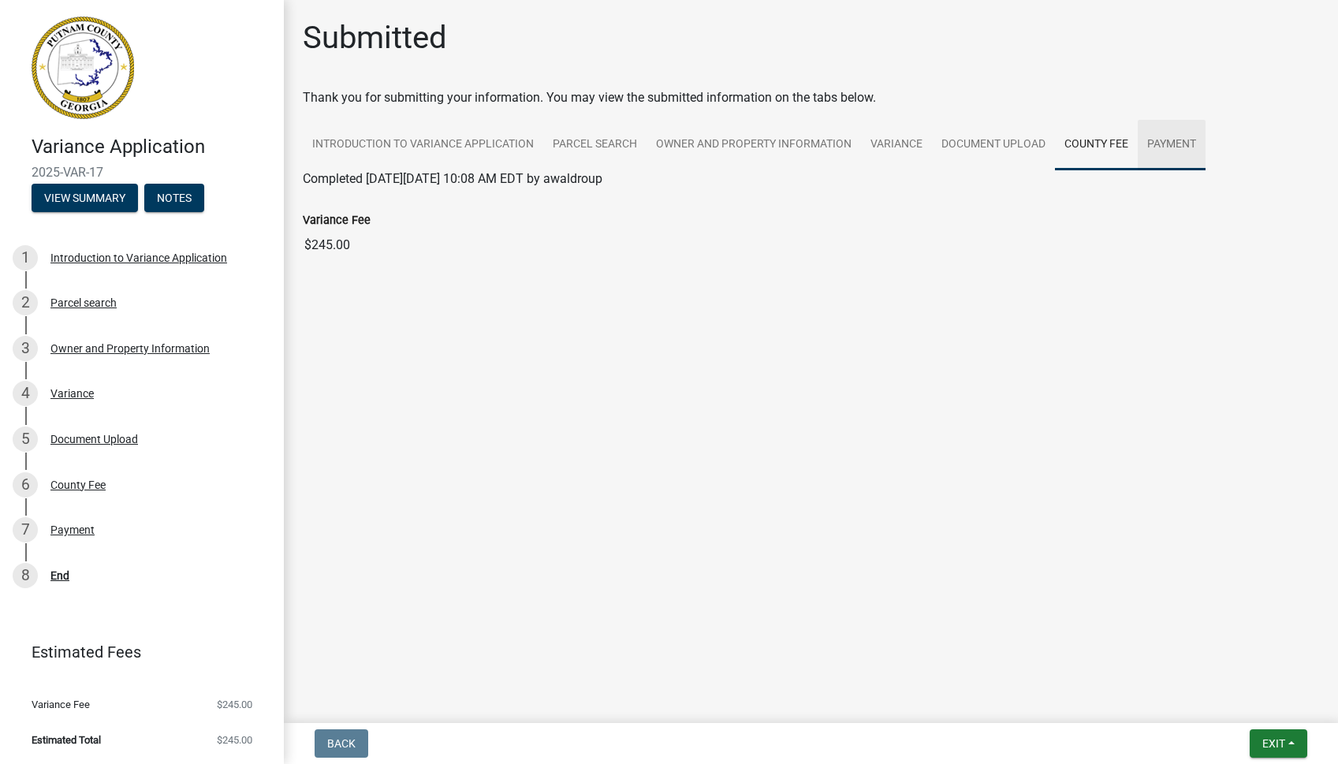
click at [1163, 137] on link "Payment" at bounding box center [1172, 145] width 68 height 50
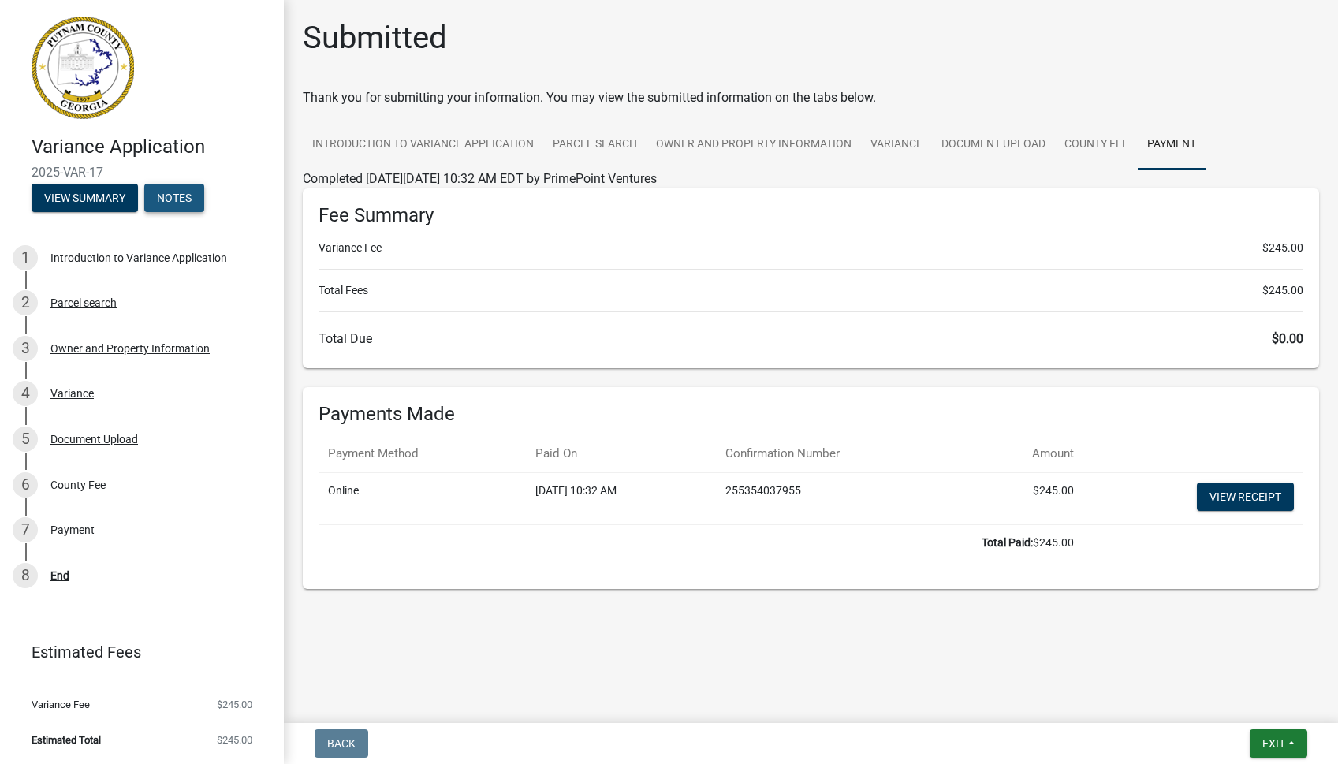
click at [185, 205] on button "Notes" at bounding box center [174, 198] width 60 height 28
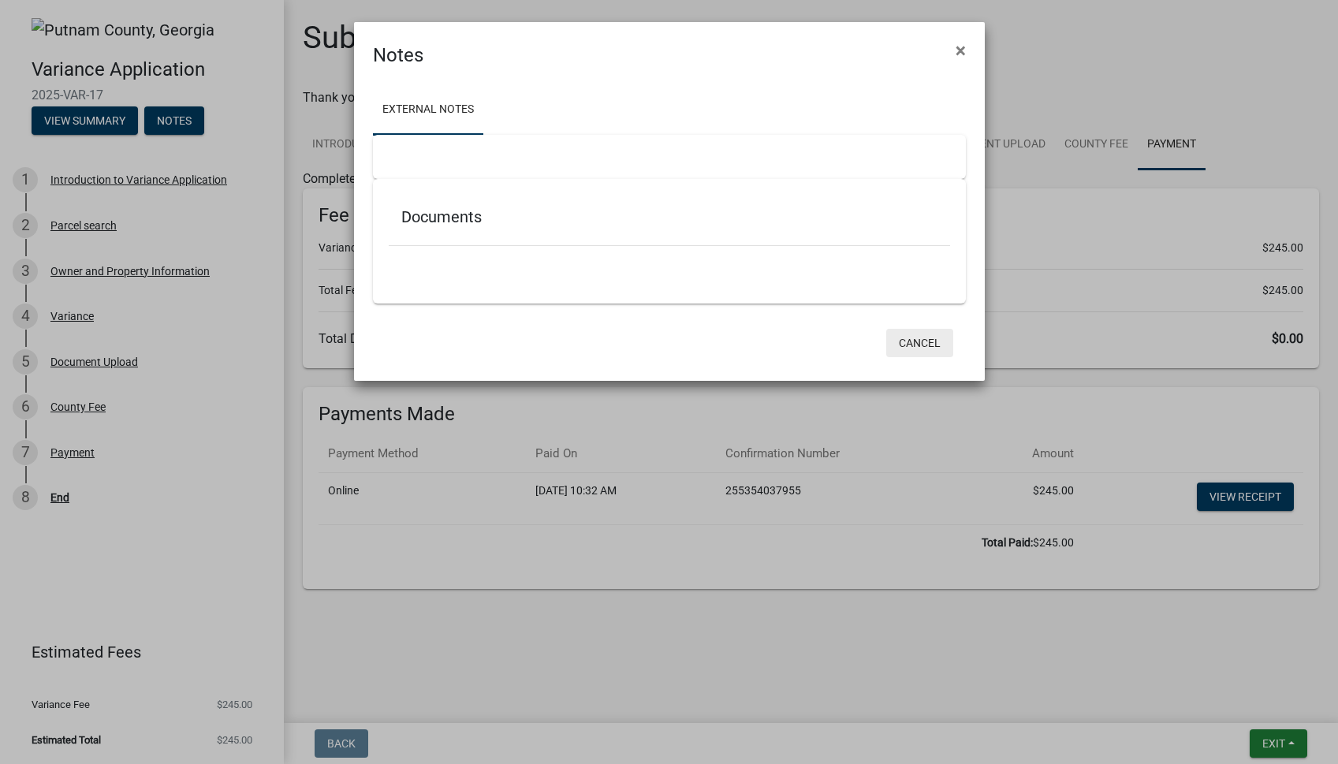
click at [914, 342] on button "Cancel" at bounding box center [919, 343] width 67 height 28
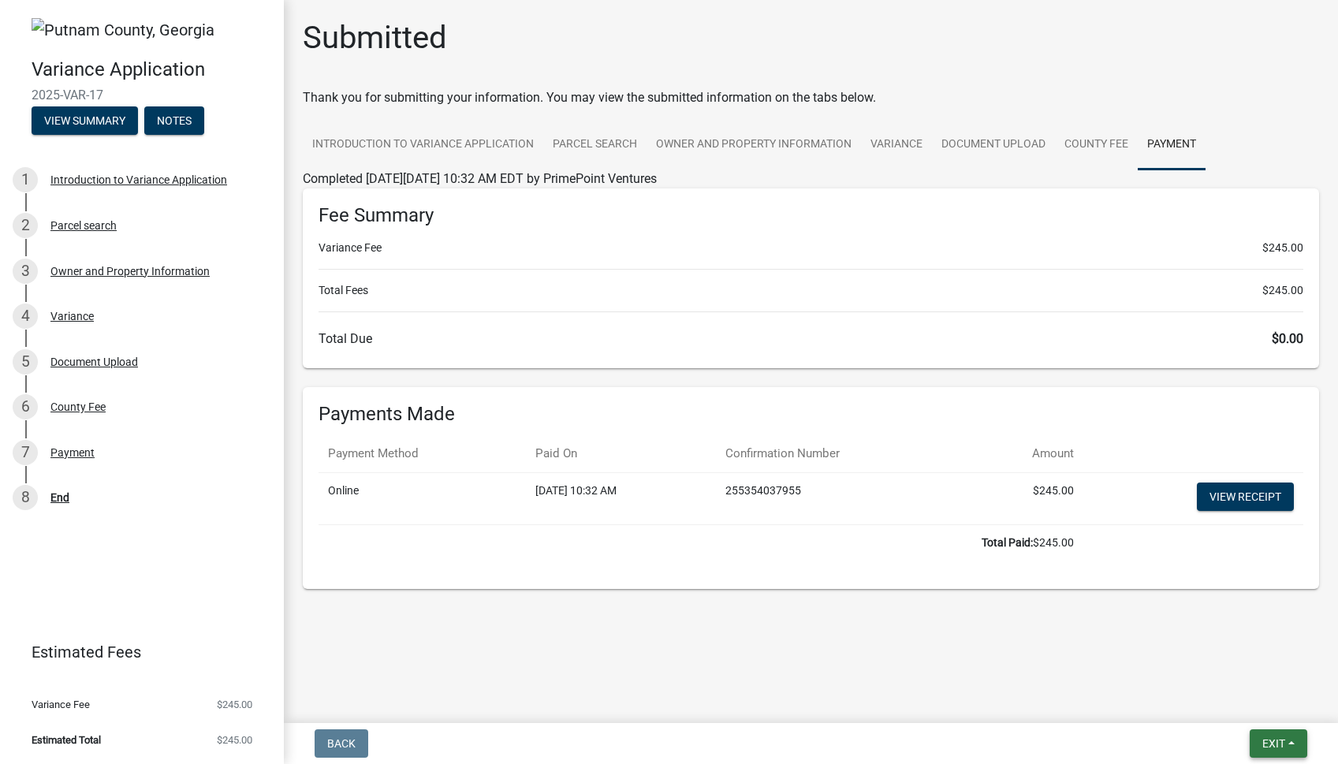
click at [1278, 742] on span "Exit" at bounding box center [1274, 743] width 23 height 13
click at [1238, 701] on button "Save & Exit" at bounding box center [1245, 703] width 126 height 38
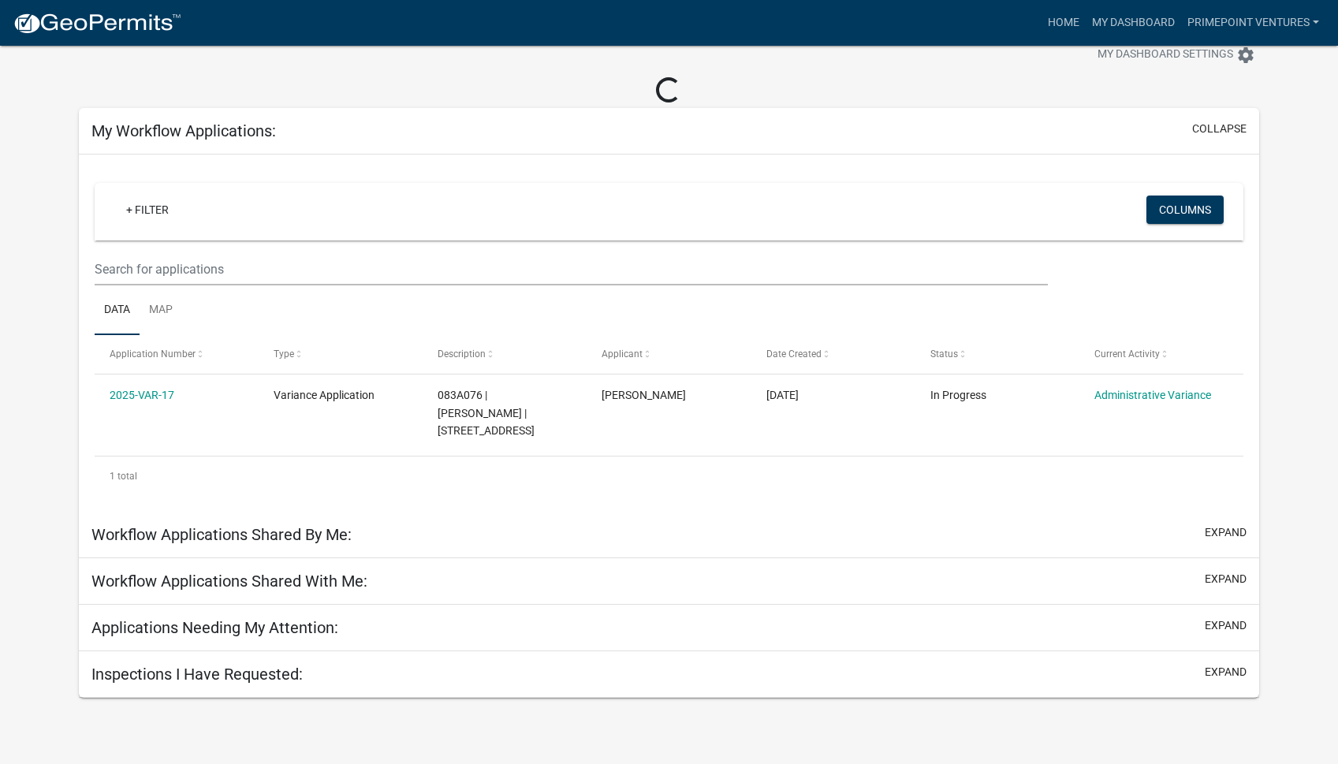
scroll to position [46, 0]
click at [1245, 536] on button "expand" at bounding box center [1226, 531] width 42 height 17
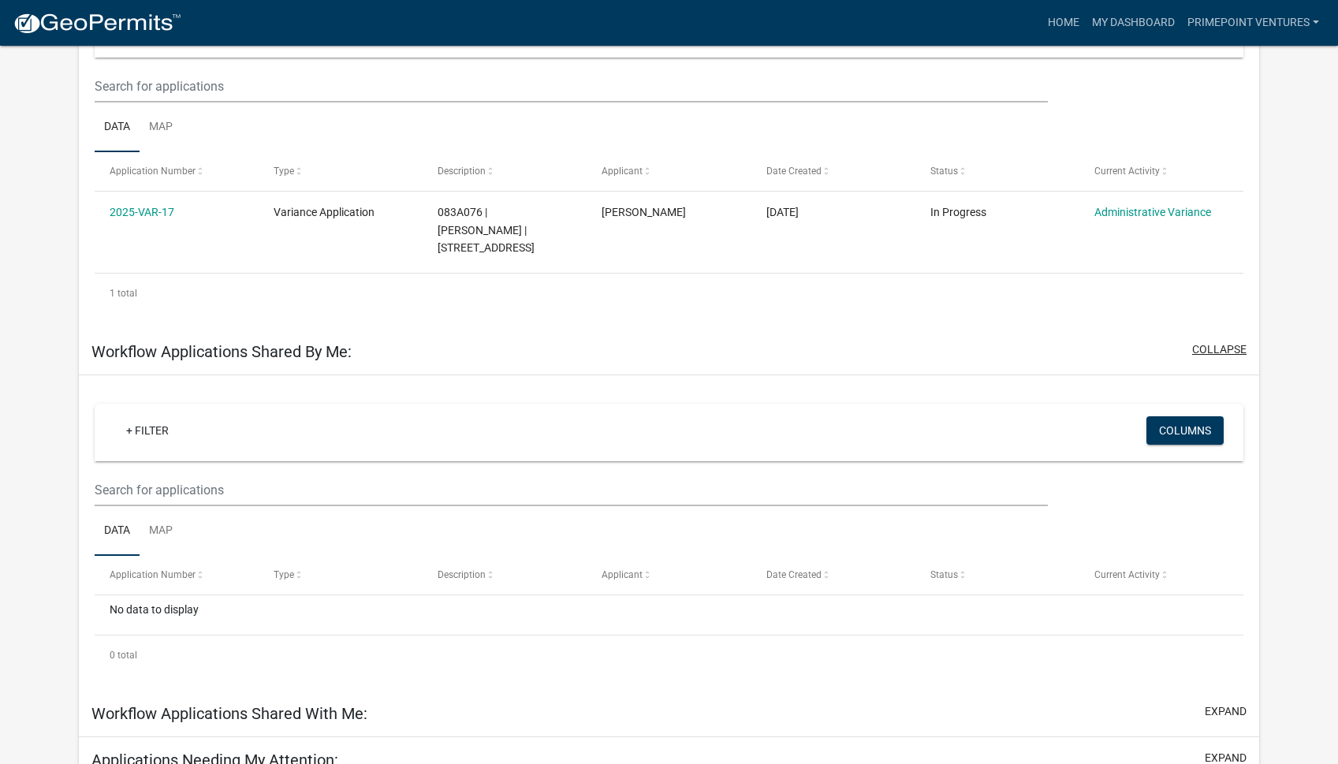
scroll to position [293, 0]
